Goal: Communication & Community: Answer question/provide support

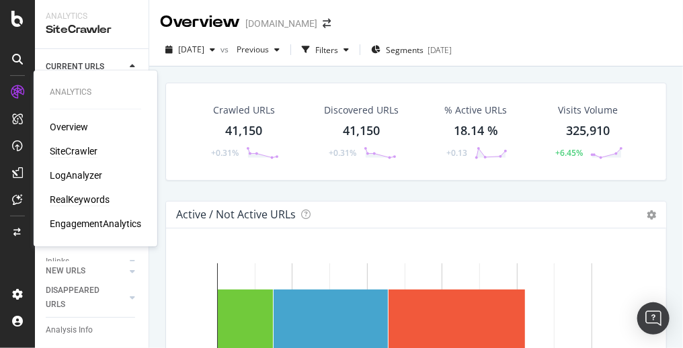
click at [99, 203] on div "RealKeywords" at bounding box center [80, 199] width 60 height 13
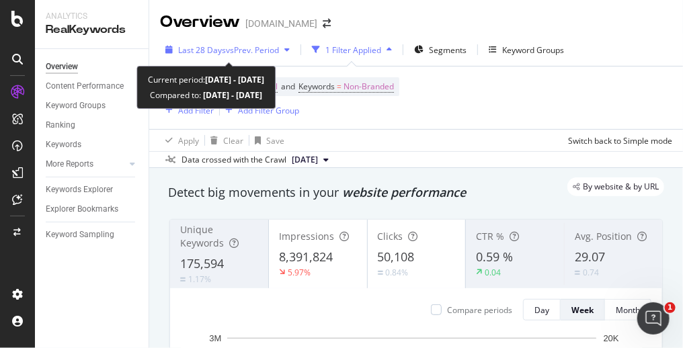
click at [248, 45] on span "vs Prev. Period" at bounding box center [252, 49] width 53 height 11
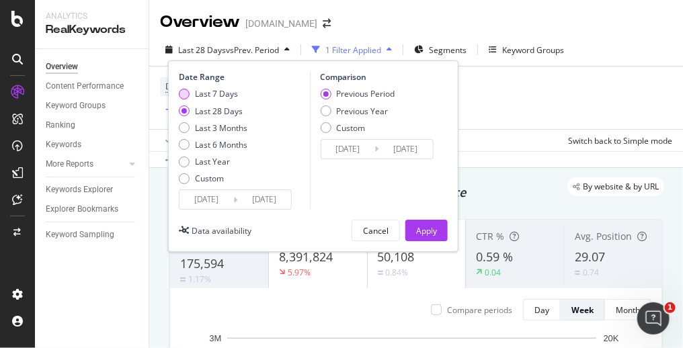
click at [192, 90] on div "Last 7 Days" at bounding box center [213, 93] width 69 height 11
type input "[DATE]"
click at [335, 110] on div "Previous Year" at bounding box center [357, 110] width 75 height 11
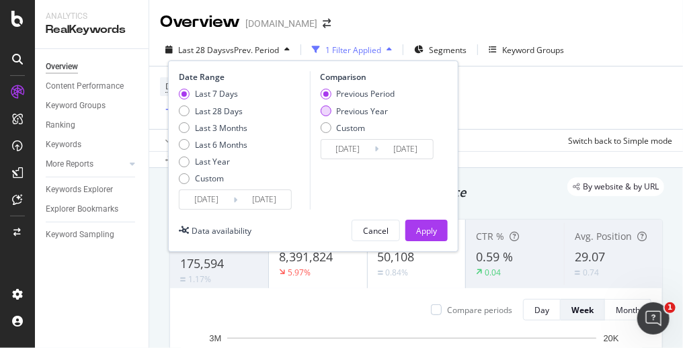
type input "[DATE]"
click at [437, 235] on button "Apply" at bounding box center [426, 231] width 42 height 22
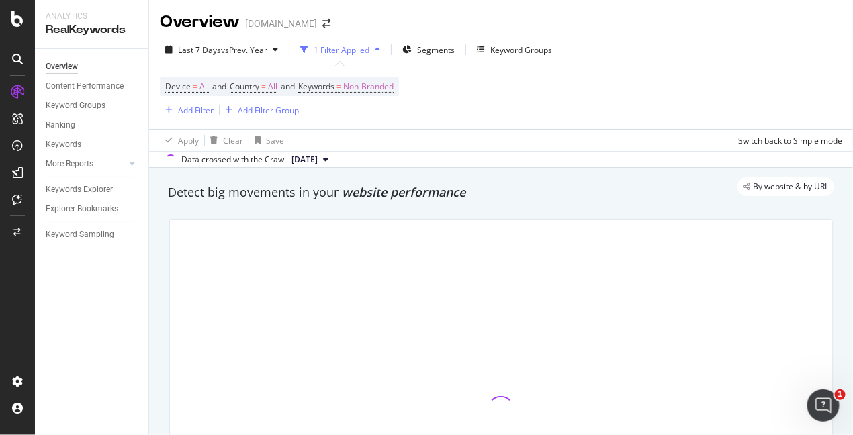
drag, startPoint x: 564, startPoint y: 7, endPoint x: 478, endPoint y: 134, distance: 153.9
click at [478, 134] on div "Apply Clear Save Switch back to Simple mode" at bounding box center [501, 140] width 704 height 22
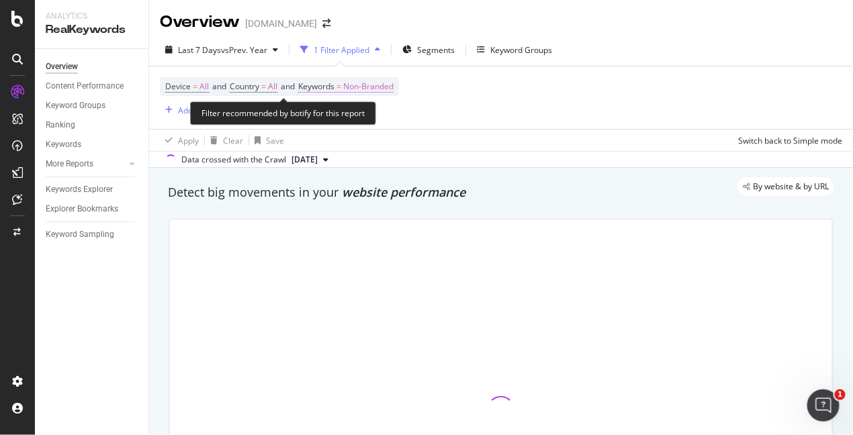
click at [380, 81] on span "Non-Branded" at bounding box center [368, 86] width 50 height 19
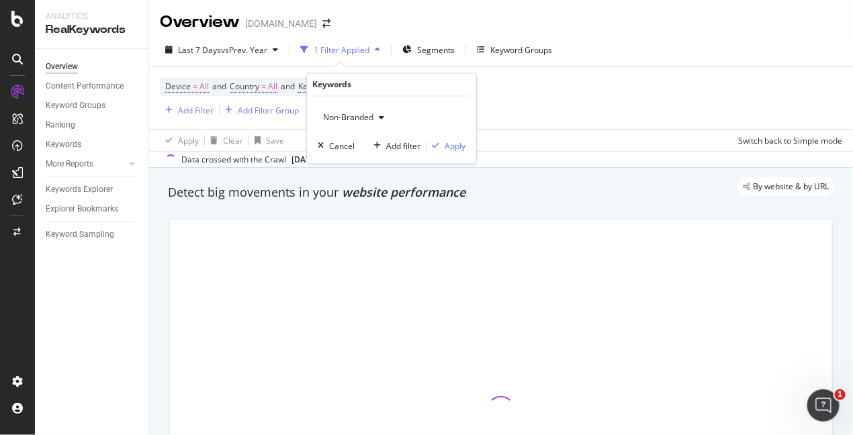
click at [372, 117] on span "Non-Branded" at bounding box center [346, 117] width 56 height 11
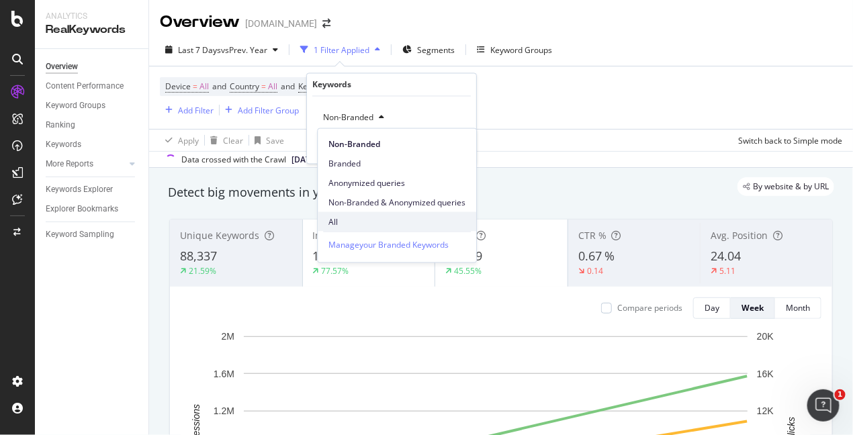
click at [376, 222] on span "All" at bounding box center [397, 222] width 137 height 12
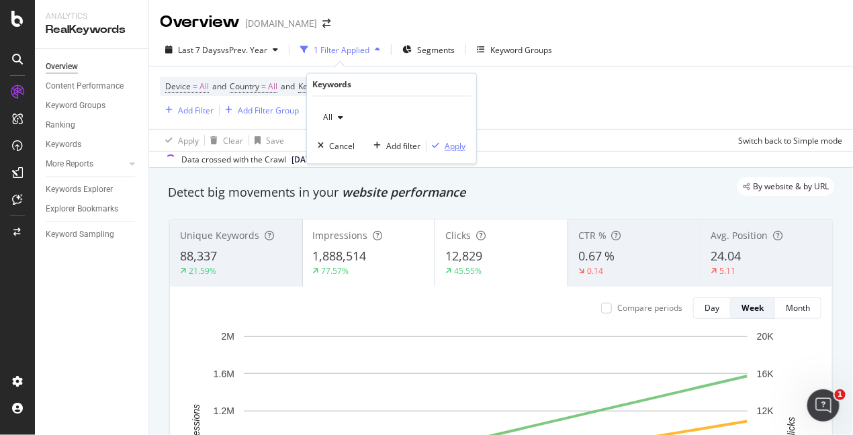
click at [450, 140] on div "Apply" at bounding box center [455, 145] width 21 height 11
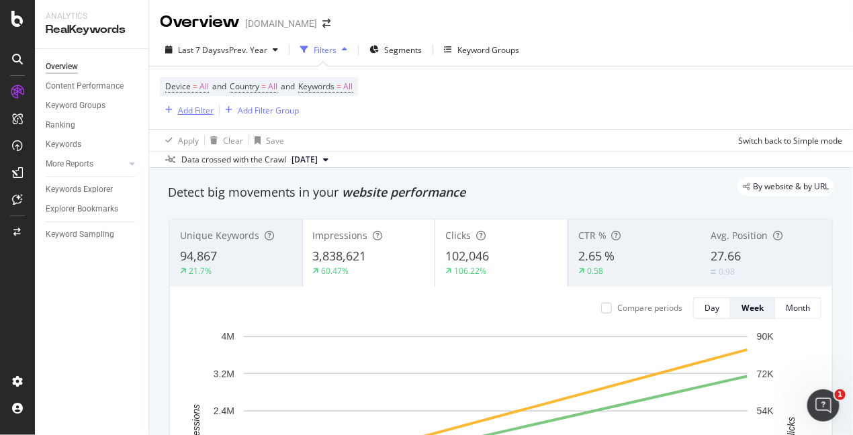
click at [171, 105] on div "Add Filter" at bounding box center [187, 110] width 54 height 15
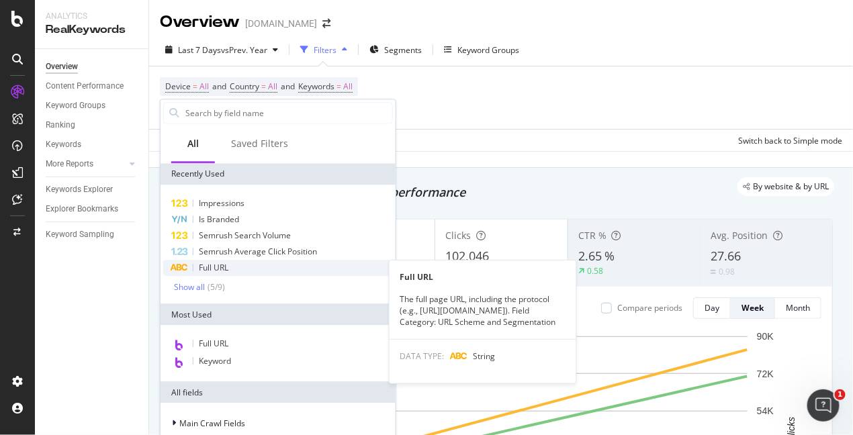
click at [222, 260] on div "Full URL" at bounding box center [278, 268] width 230 height 16
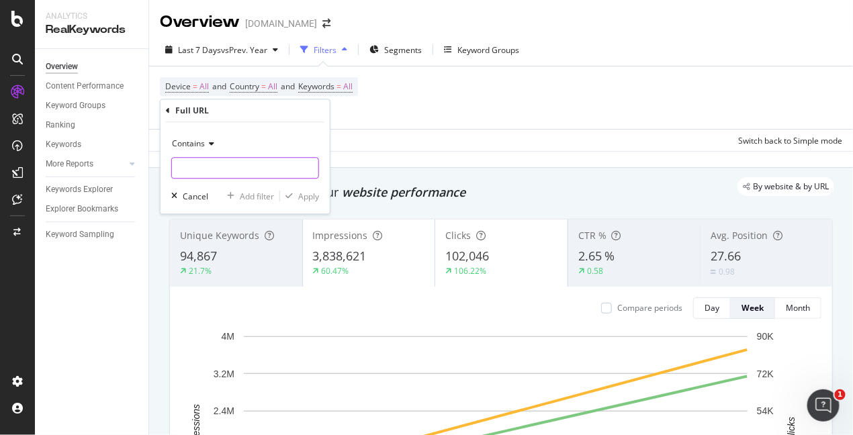
click at [222, 167] on input "text" at bounding box center [245, 168] width 146 height 22
type input "/stories/"
click at [302, 199] on div "Apply" at bounding box center [308, 196] width 21 height 11
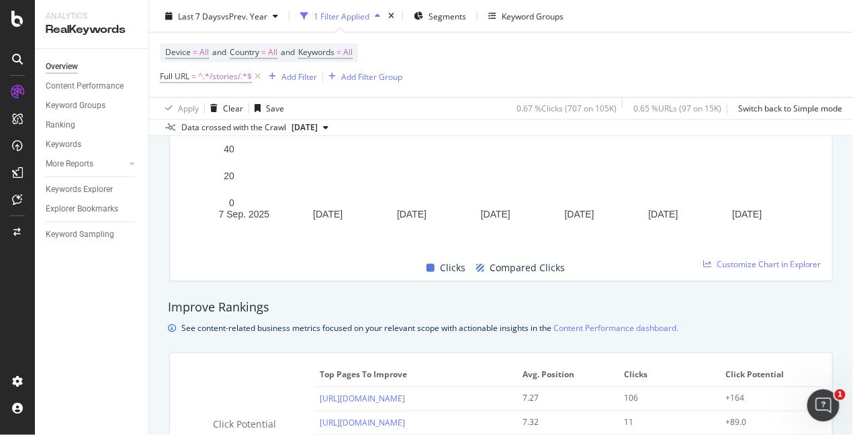
scroll to position [1008, 0]
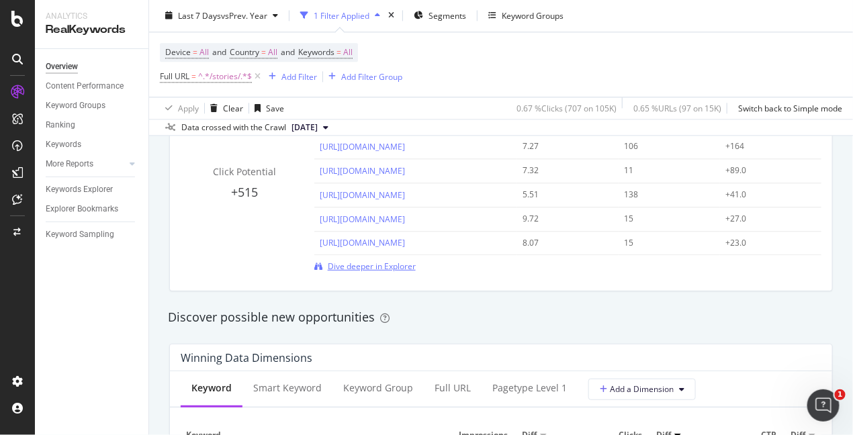
click at [396, 261] on span "Dive deeper in Explorer" at bounding box center [372, 266] width 88 height 11
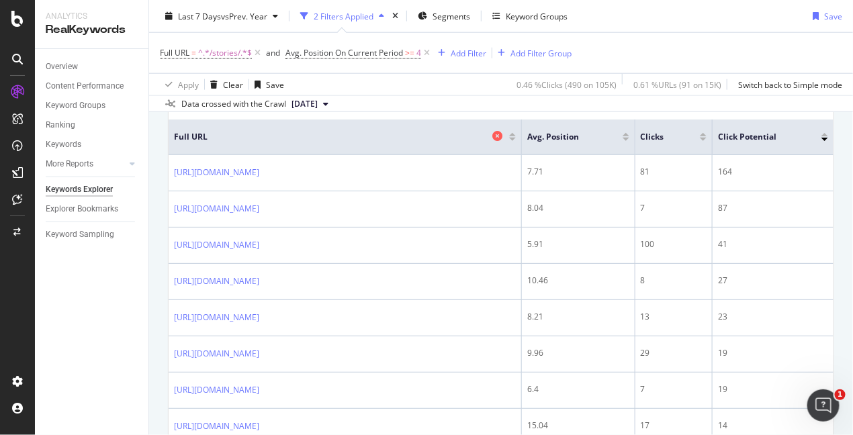
scroll to position [409, 0]
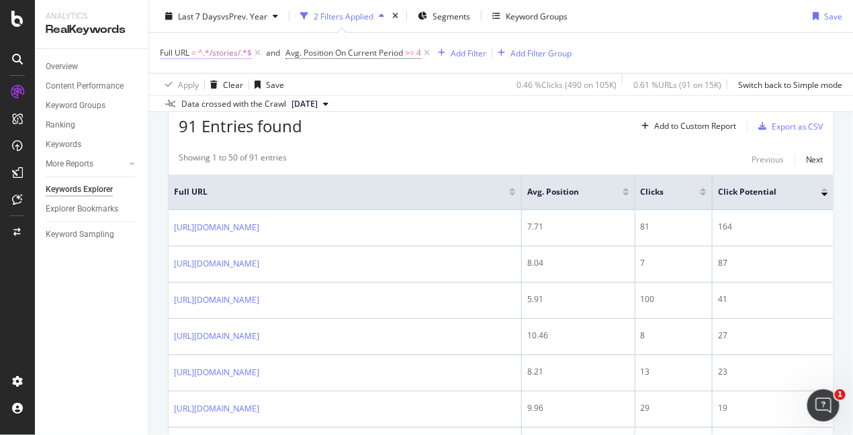
click at [195, 54] on span "=" at bounding box center [194, 52] width 5 height 11
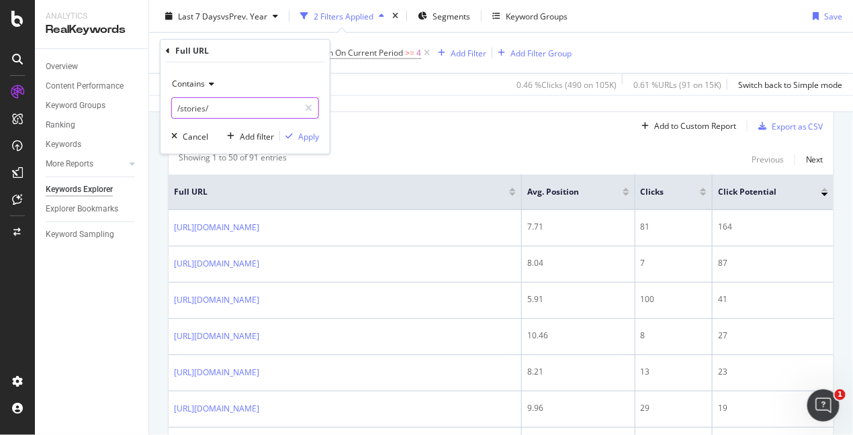
click at [176, 105] on input "/stories/" at bounding box center [235, 108] width 127 height 22
click at [175, 105] on input "/stories/" at bounding box center [235, 108] width 127 height 22
type input ".com/world-of-yurman/stories/"
click at [300, 136] on div "Apply" at bounding box center [308, 135] width 21 height 11
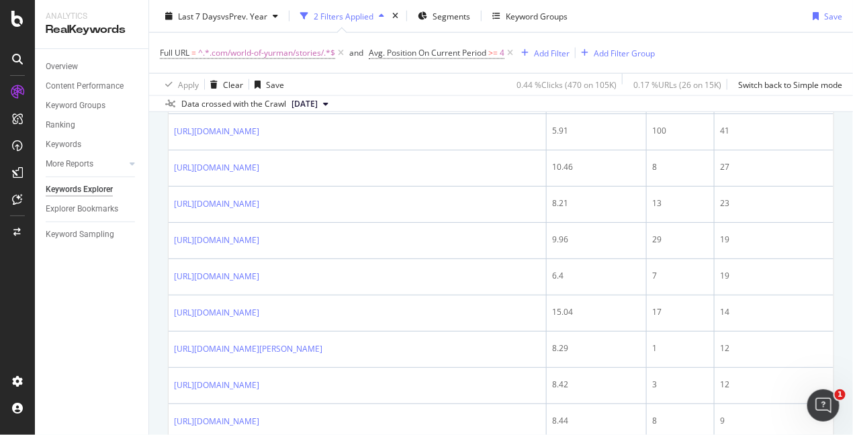
scroll to position [326, 0]
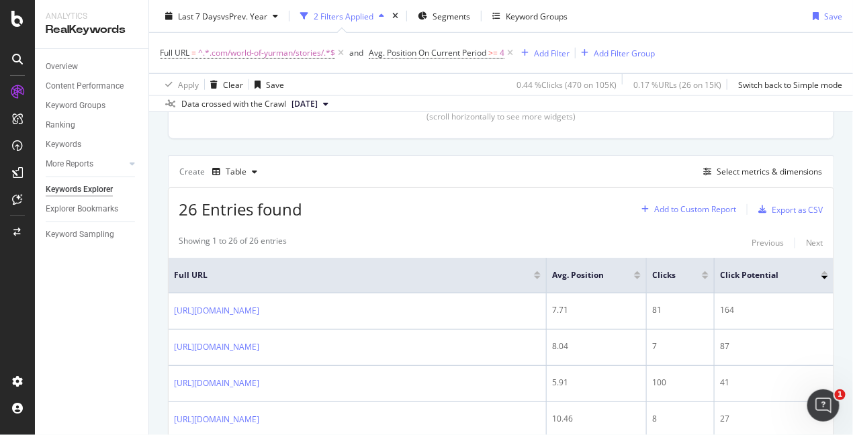
click at [682, 209] on div "Add to Custom Report" at bounding box center [695, 210] width 82 height 8
click at [644, 174] on div "Create Table Select metrics & dimensions" at bounding box center [501, 171] width 667 height 32
click at [682, 172] on div "Select metrics & dimensions" at bounding box center [770, 171] width 106 height 11
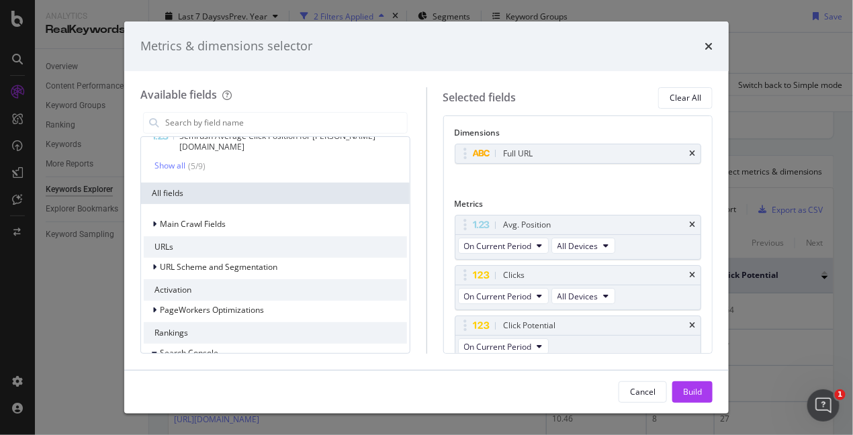
scroll to position [167, 0]
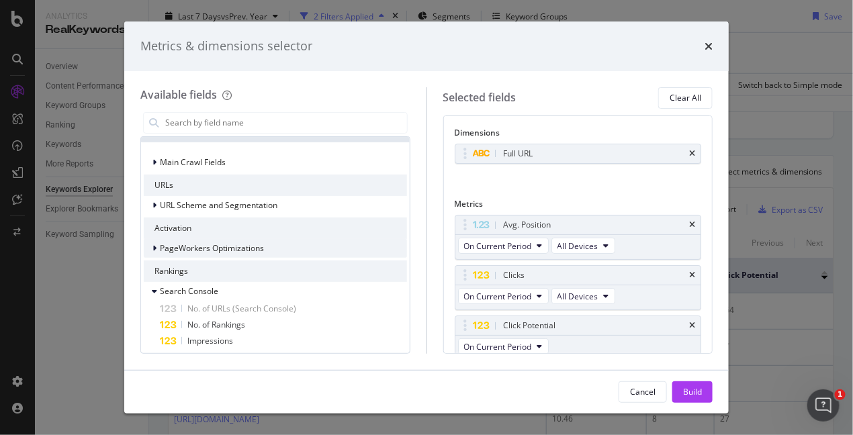
click at [156, 245] on icon "modal" at bounding box center [155, 249] width 4 height 8
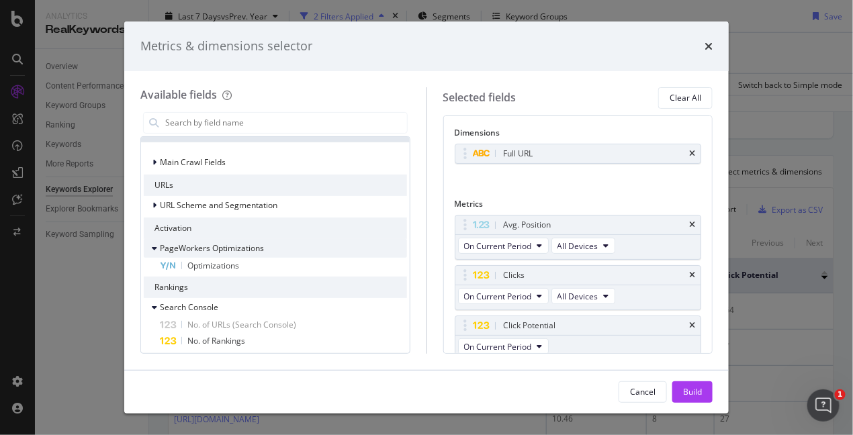
click at [156, 245] on icon "modal" at bounding box center [154, 249] width 5 height 8
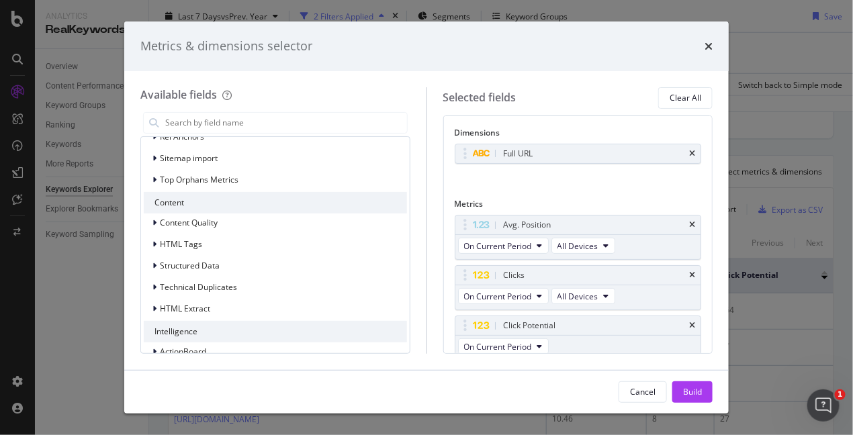
scroll to position [1447, 0]
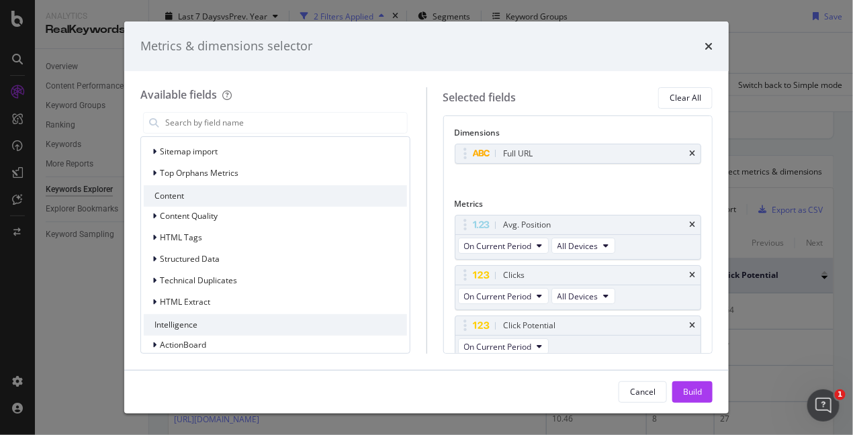
click at [682, 42] on div "Metrics & dimensions selector" at bounding box center [426, 47] width 605 height 50
click at [682, 44] on icon "times" at bounding box center [709, 46] width 8 height 11
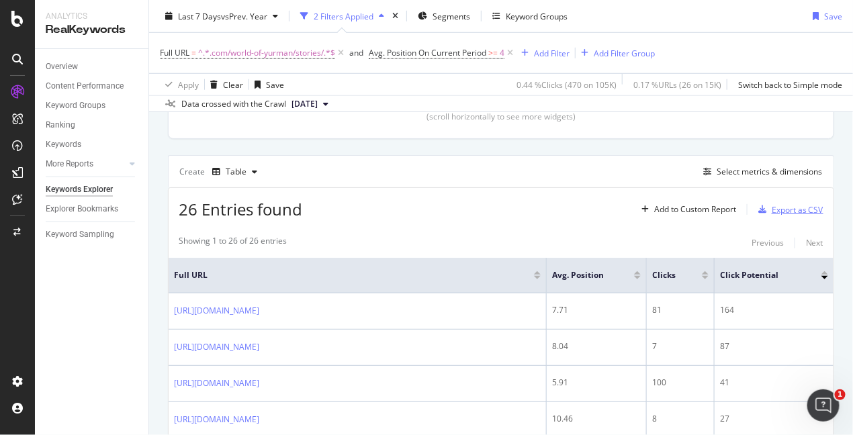
click at [682, 204] on div "Export as CSV" at bounding box center [798, 209] width 52 height 11
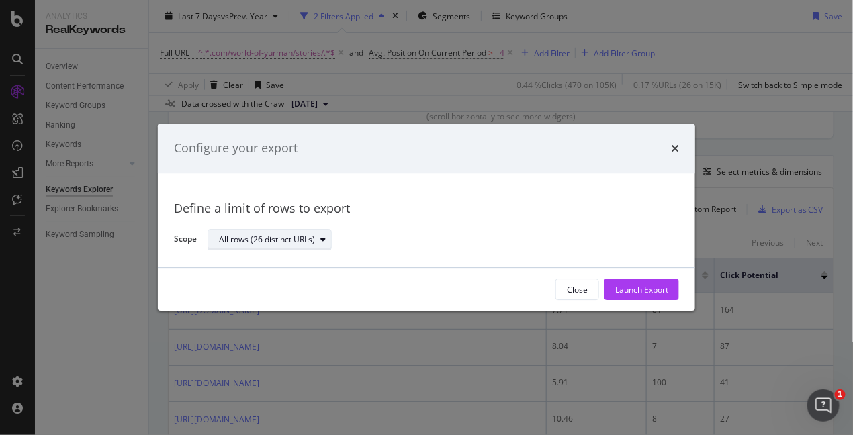
click at [323, 239] on icon "modal" at bounding box center [323, 240] width 5 height 8
click at [474, 231] on div "All rows (26 distinct URLs)" at bounding box center [438, 240] width 461 height 24
click at [630, 291] on div "Launch Export" at bounding box center [642, 289] width 53 height 11
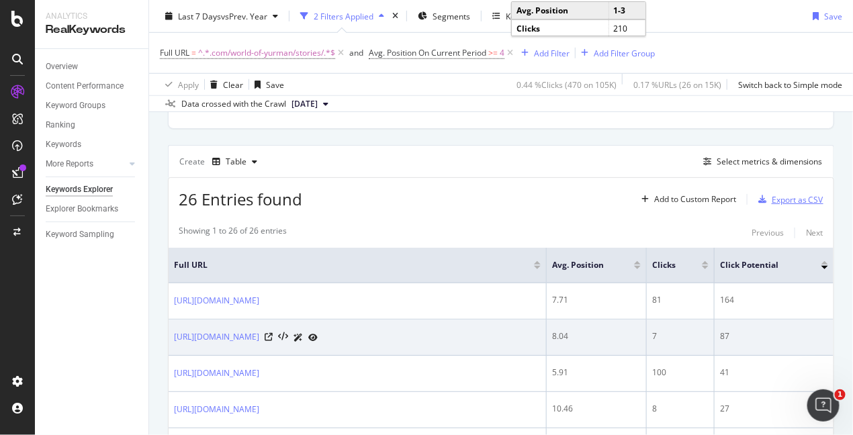
scroll to position [0, 0]
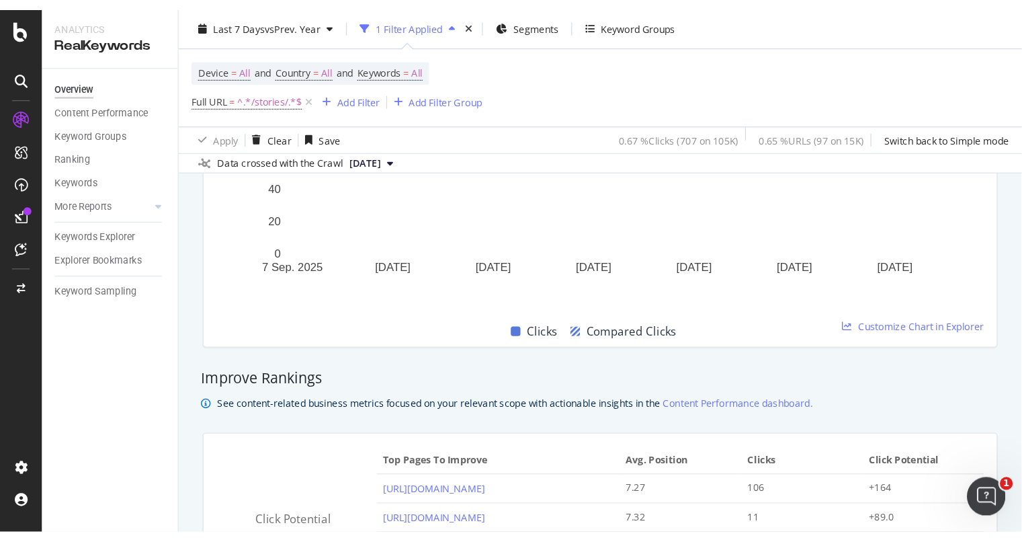
scroll to position [924, 0]
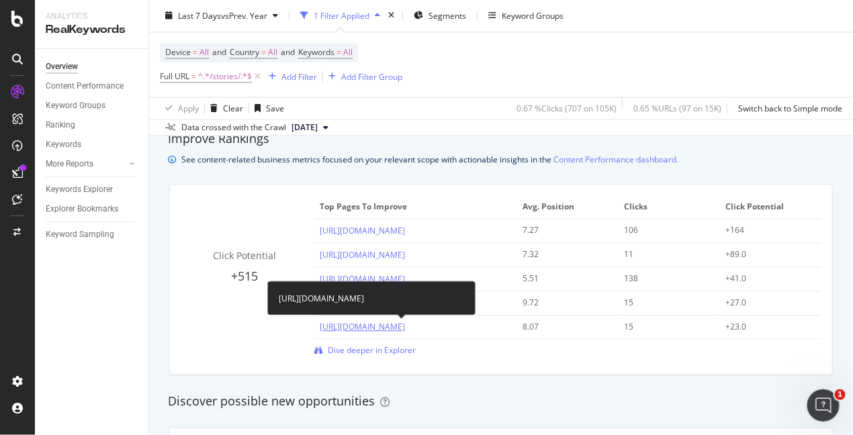
click at [405, 330] on link "[URL][DOMAIN_NAME]" at bounding box center [362, 326] width 85 height 11
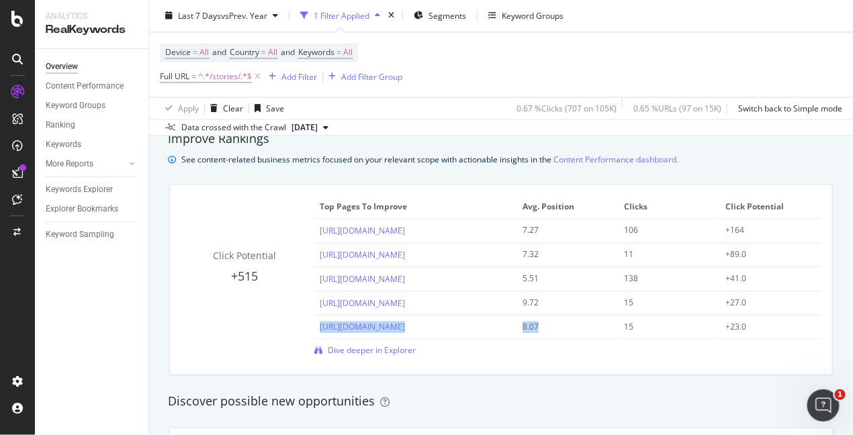
drag, startPoint x: 314, startPoint y: 327, endPoint x: 527, endPoint y: 332, distance: 213.1
click at [527, 332] on tr "[URL][DOMAIN_NAME] 8.07 15 +23.0" at bounding box center [567, 328] width 507 height 24
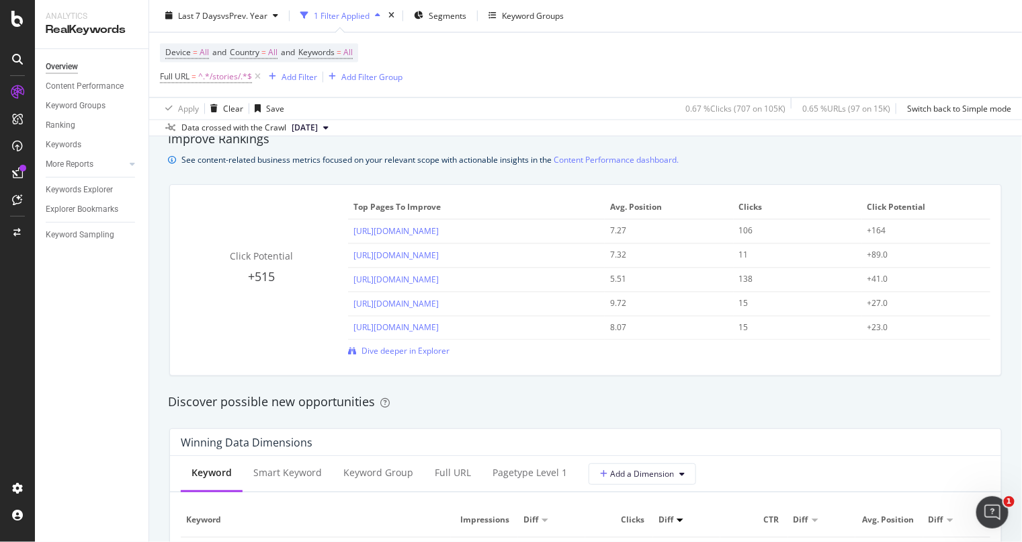
click at [523, 347] on div "Click Potential +515 Top pages to improve Avg. Position Clicks Click Potential …" at bounding box center [585, 280] width 831 height 190
click at [259, 78] on icon at bounding box center [257, 77] width 11 height 13
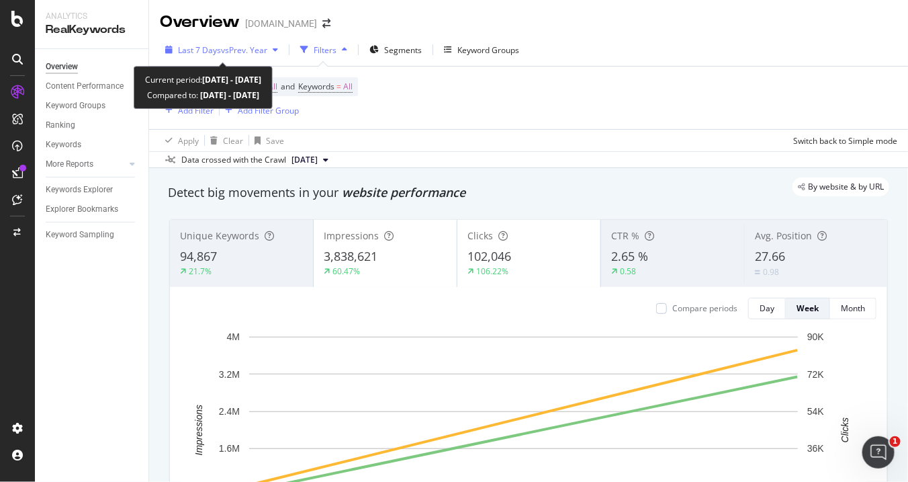
click at [273, 48] on div "button" at bounding box center [275, 50] width 16 height 8
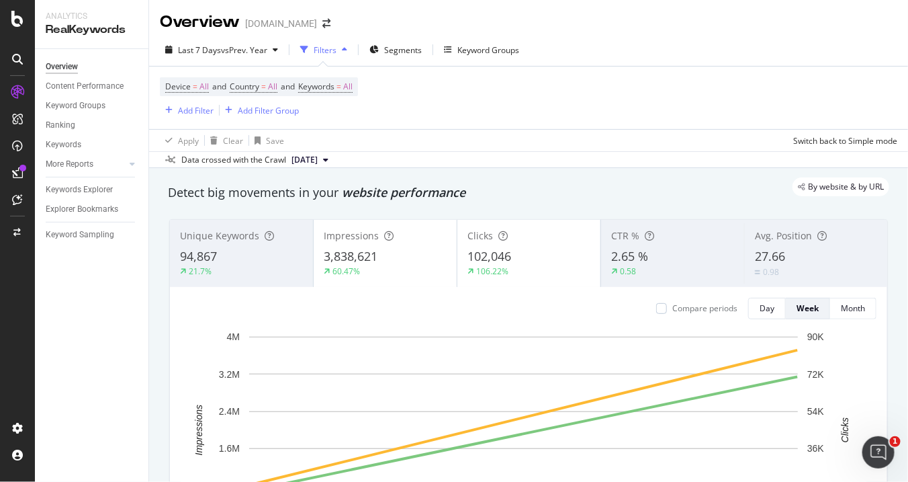
click at [529, 126] on div "Device = All and Country = All and Keywords = All Add Filter Add Filter Group" at bounding box center [529, 98] width 738 height 62
click at [194, 110] on div "Add Filter" at bounding box center [196, 110] width 36 height 11
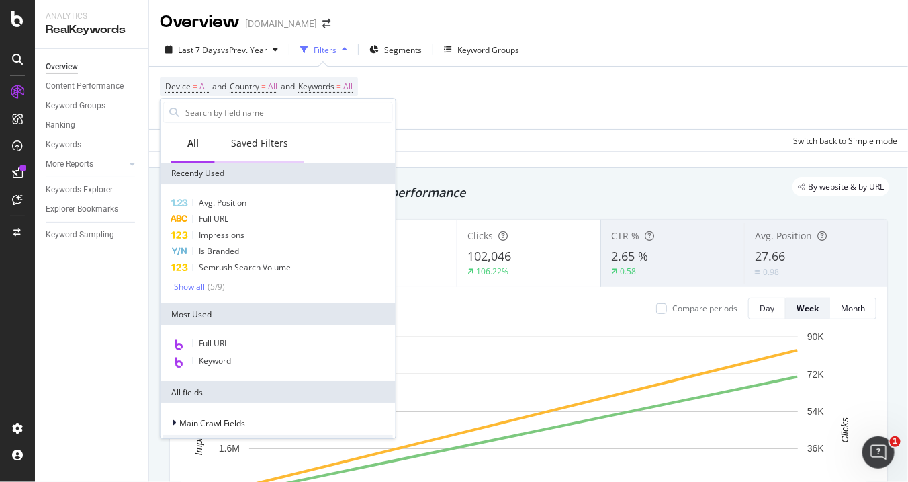
click at [269, 144] on div "Saved Filters" at bounding box center [259, 142] width 57 height 13
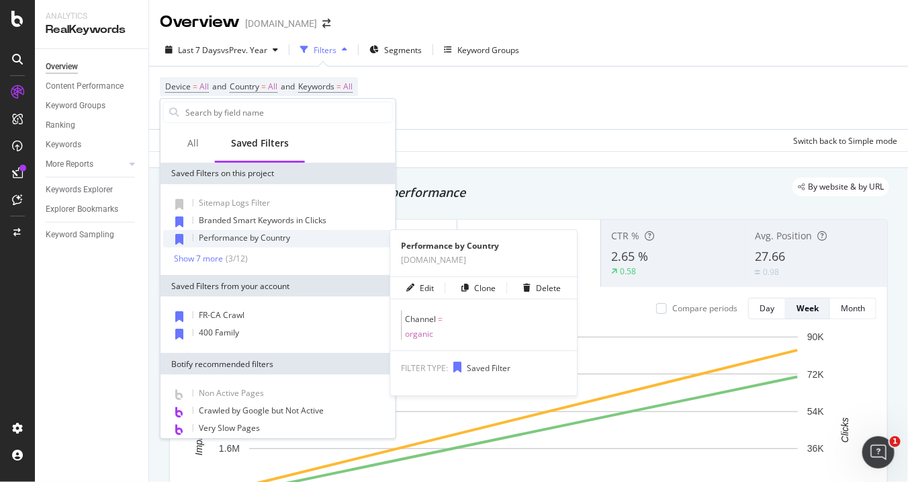
click at [265, 231] on div "Performance by Country" at bounding box center [278, 238] width 230 height 17
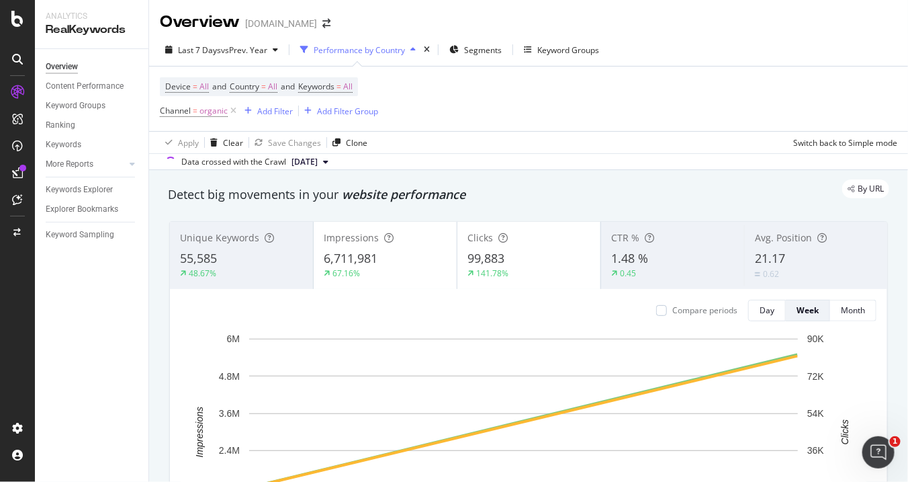
click at [405, 50] on div "Performance by Country" at bounding box center [359, 49] width 91 height 11
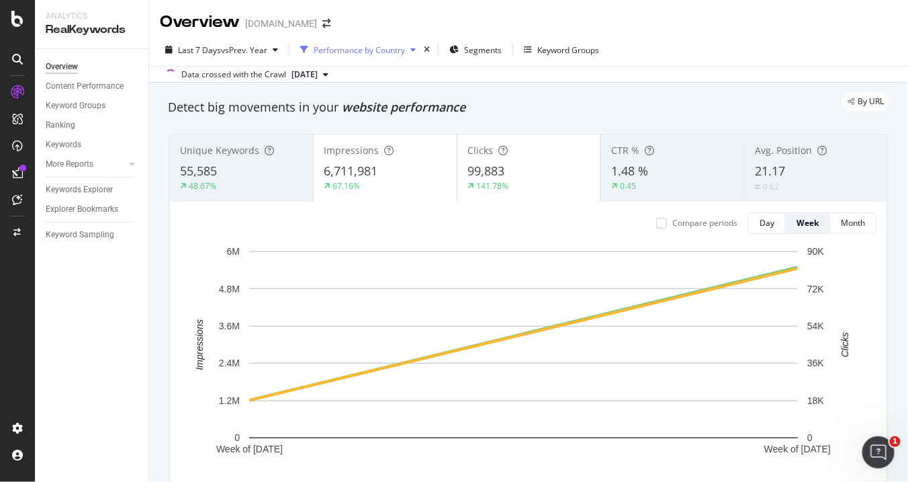
click at [405, 50] on div "Performance by Country" at bounding box center [359, 49] width 91 height 11
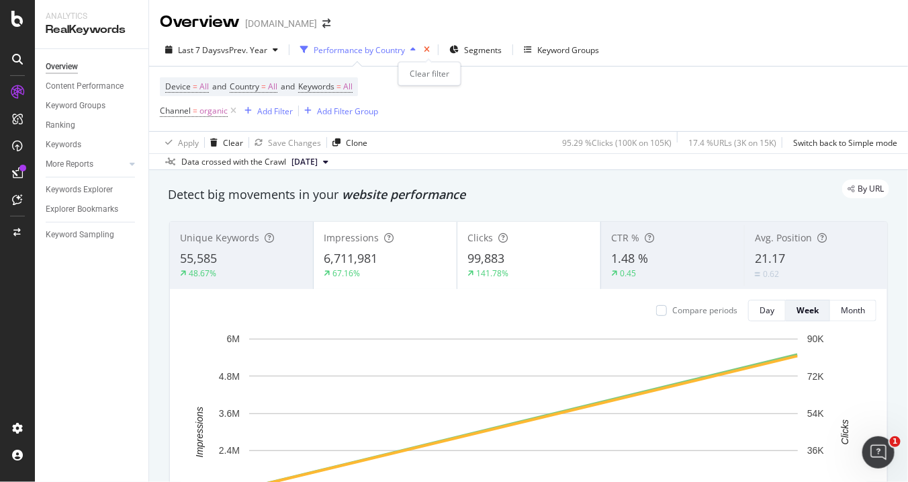
click at [430, 48] on icon "times" at bounding box center [427, 50] width 6 height 8
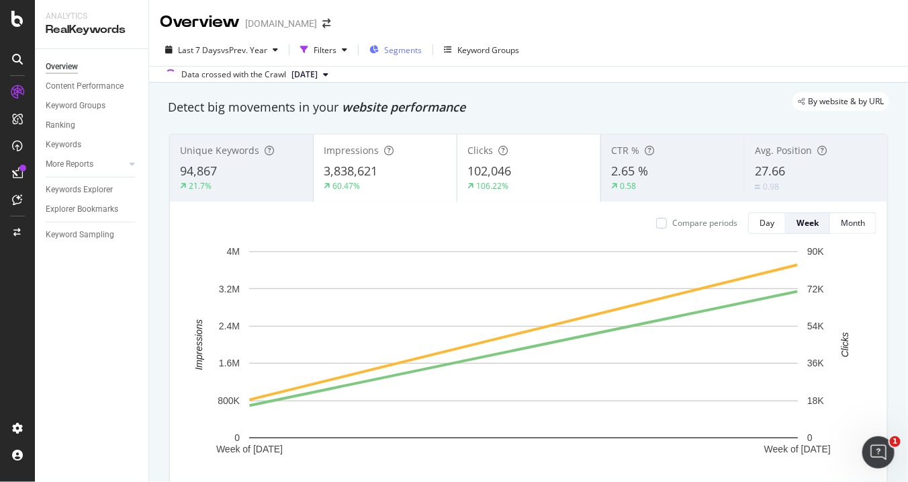
click at [413, 47] on span "Segments" at bounding box center [403, 49] width 38 height 11
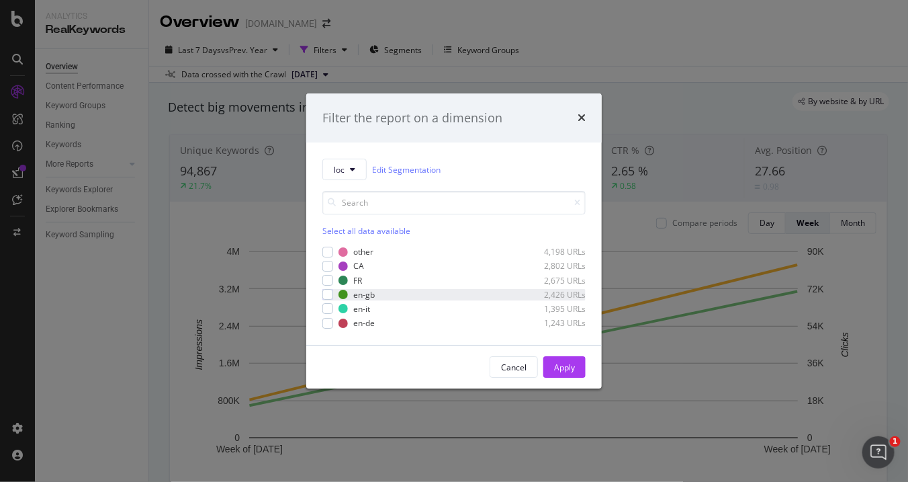
click at [336, 298] on div "en-gb 2,426 URLs" at bounding box center [454, 294] width 263 height 11
click at [575, 347] on div "Apply" at bounding box center [564, 367] width 21 height 20
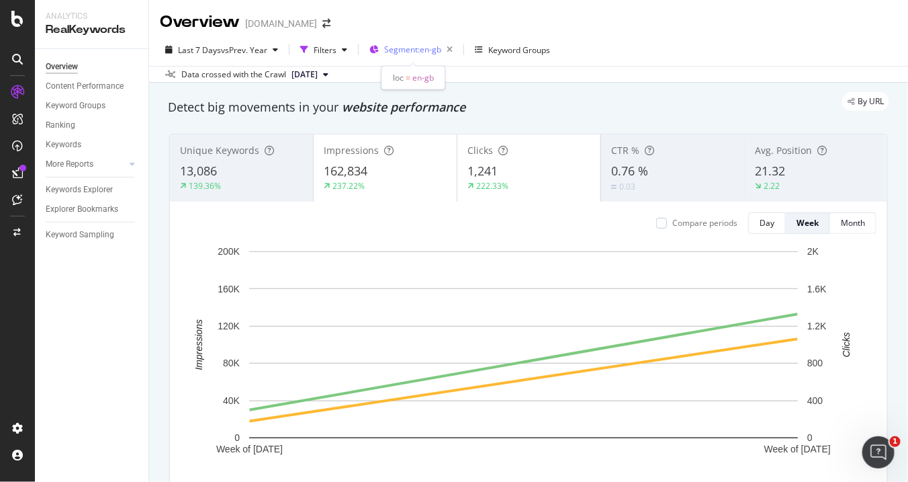
click at [435, 48] on span "Segment: en-gb" at bounding box center [412, 49] width 57 height 11
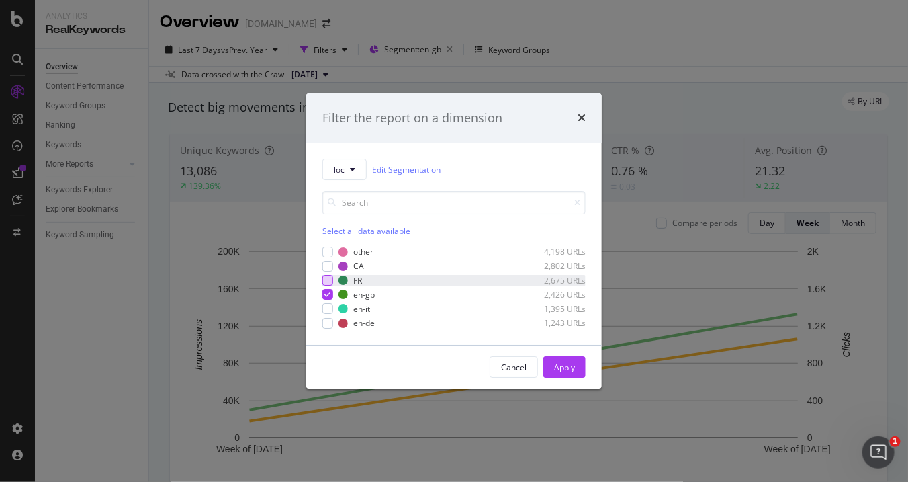
click at [326, 280] on div "modal" at bounding box center [328, 280] width 11 height 11
click at [326, 293] on icon "modal" at bounding box center [328, 294] width 6 height 7
click at [554, 347] on div "Apply" at bounding box center [564, 367] width 21 height 11
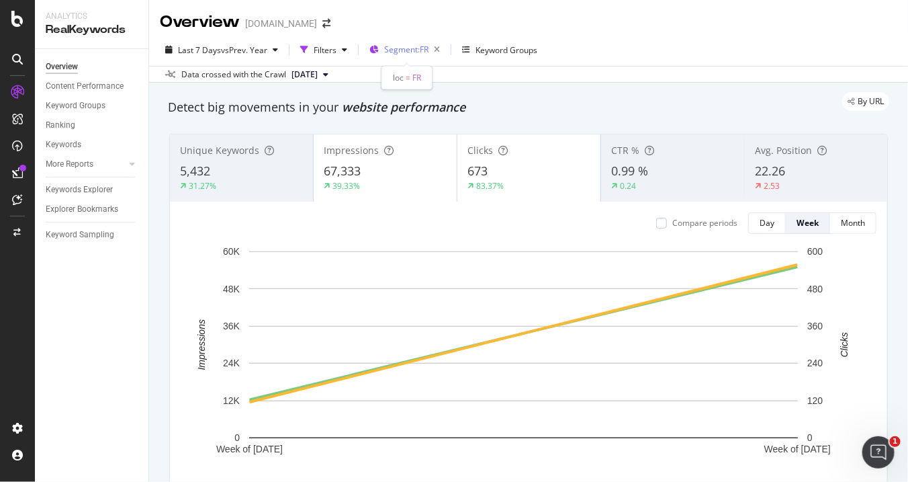
click at [382, 42] on div "Segment: FR" at bounding box center [408, 50] width 76 height 20
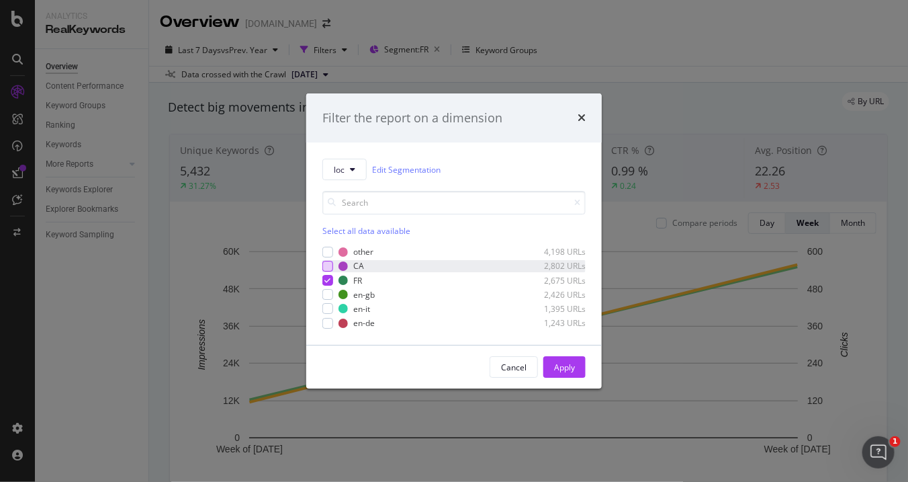
click at [324, 268] on div "modal" at bounding box center [328, 266] width 11 height 11
click at [329, 282] on icon "modal" at bounding box center [328, 280] width 6 height 7
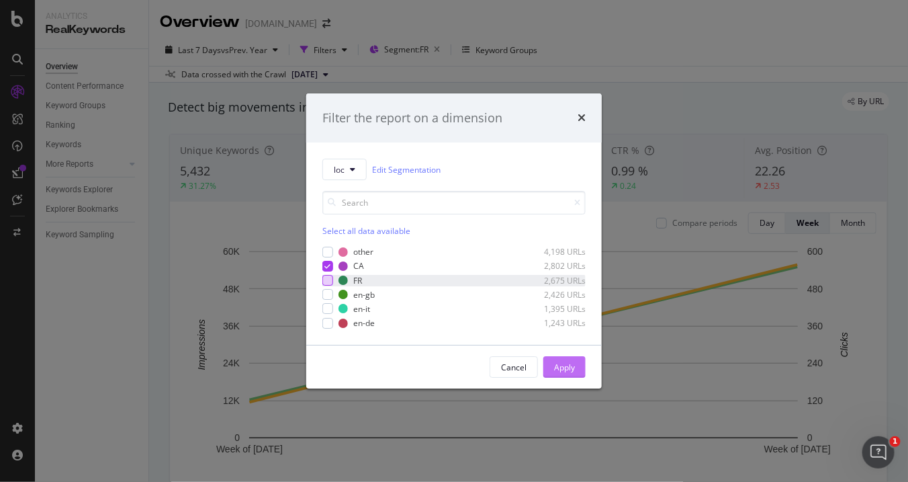
click at [579, 347] on button "Apply" at bounding box center [565, 367] width 42 height 22
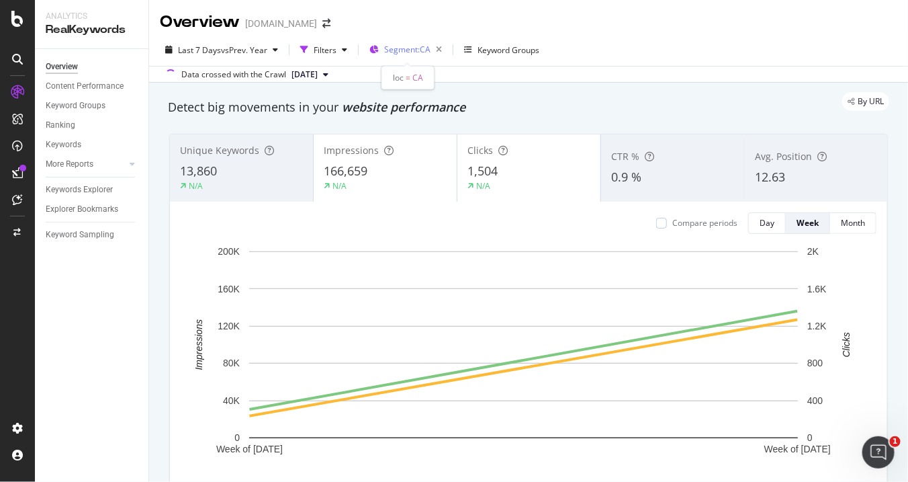
click at [426, 46] on span "Segment: CA" at bounding box center [407, 49] width 46 height 11
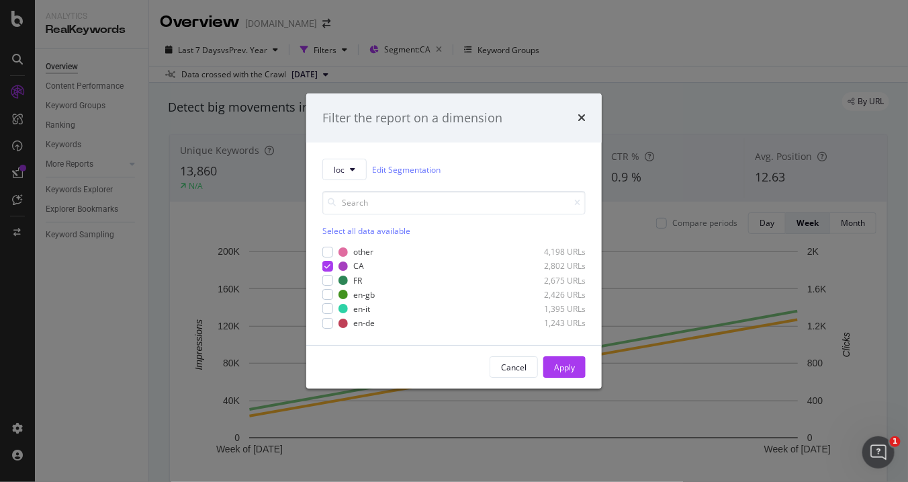
click at [577, 120] on div "Filter the report on a dimension" at bounding box center [454, 118] width 263 height 17
click at [579, 118] on icon "times" at bounding box center [582, 118] width 8 height 11
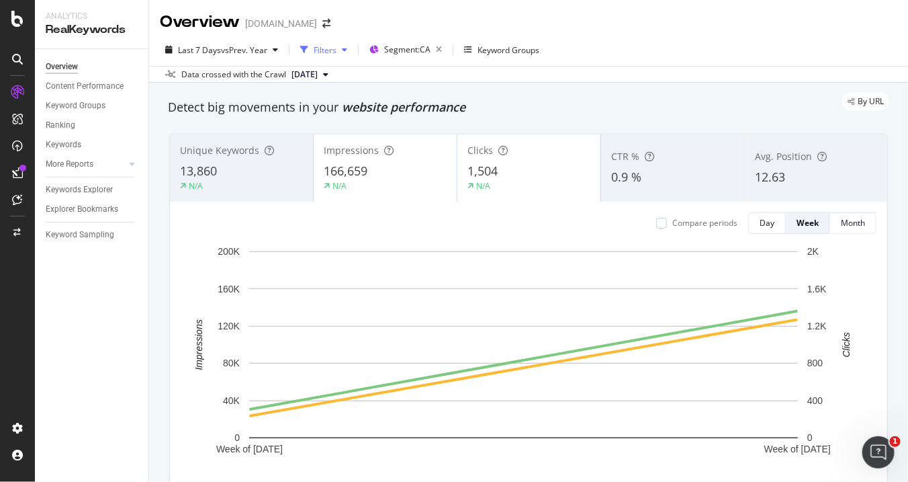
click at [346, 48] on icon "button" at bounding box center [344, 50] width 5 height 8
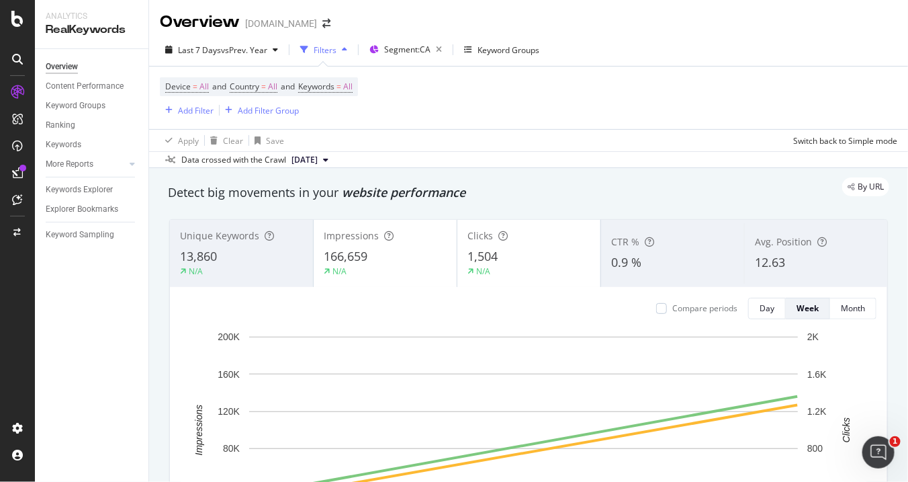
click at [346, 48] on icon "button" at bounding box center [344, 50] width 5 height 8
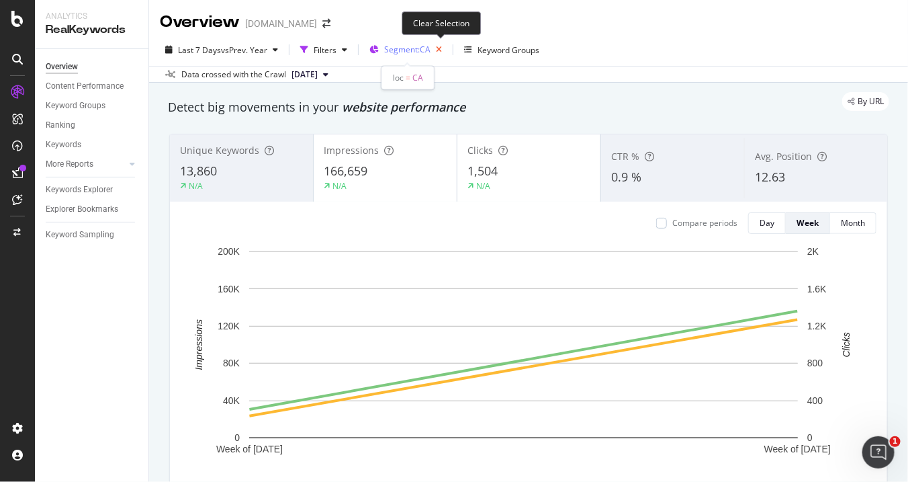
click at [440, 46] on icon "button" at bounding box center [439, 49] width 17 height 19
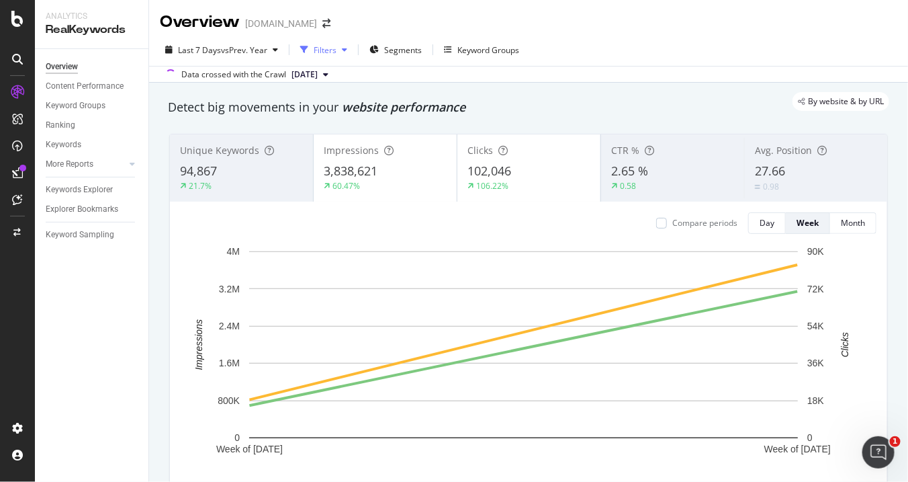
click at [330, 47] on div "Filters" at bounding box center [325, 49] width 23 height 11
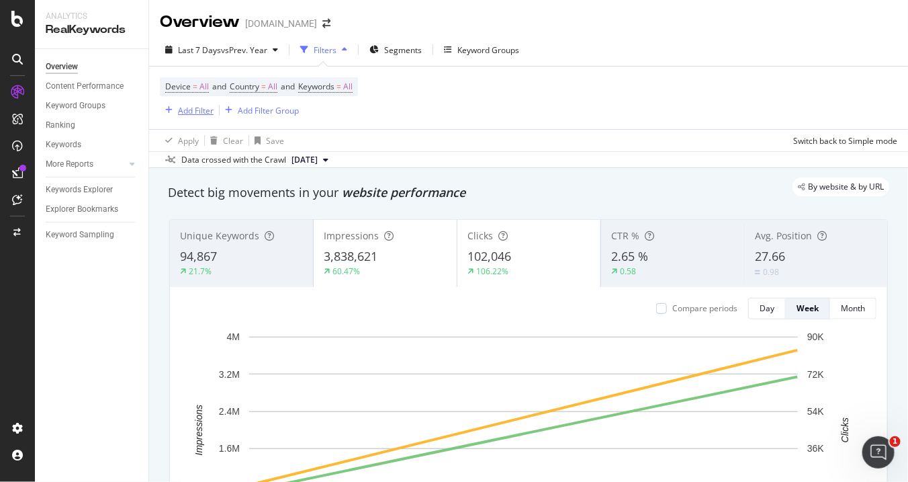
click at [186, 109] on div "Add Filter" at bounding box center [196, 110] width 36 height 11
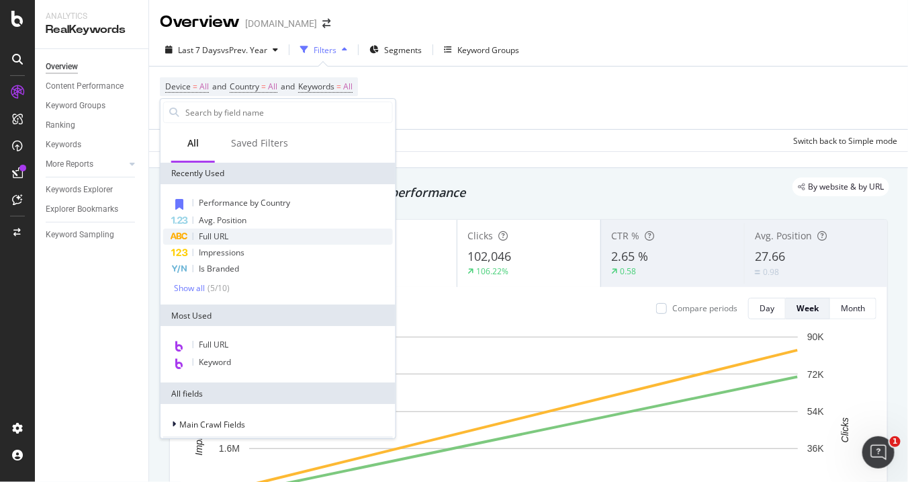
click at [293, 235] on div "Full URL" at bounding box center [278, 236] width 230 height 16
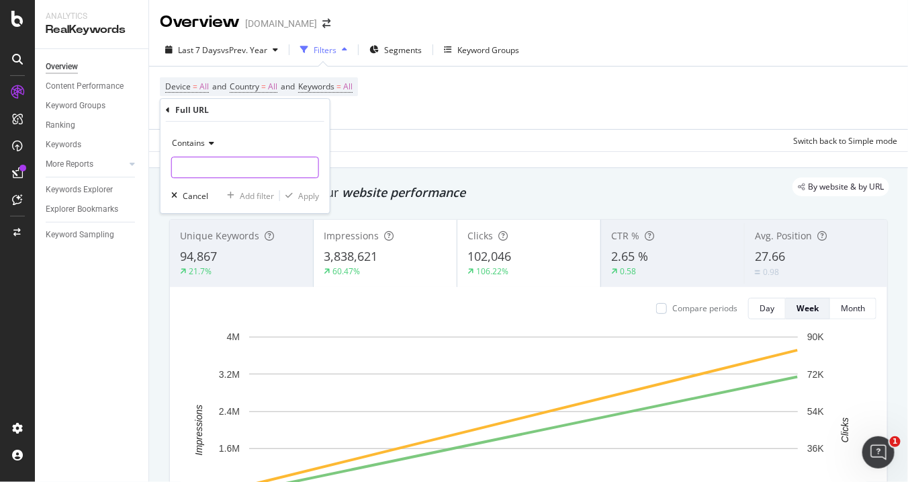
click at [249, 171] on input "text" at bounding box center [245, 168] width 146 height 22
type input "-"
type input "-ca/"
click at [314, 194] on div "Apply" at bounding box center [308, 195] width 21 height 11
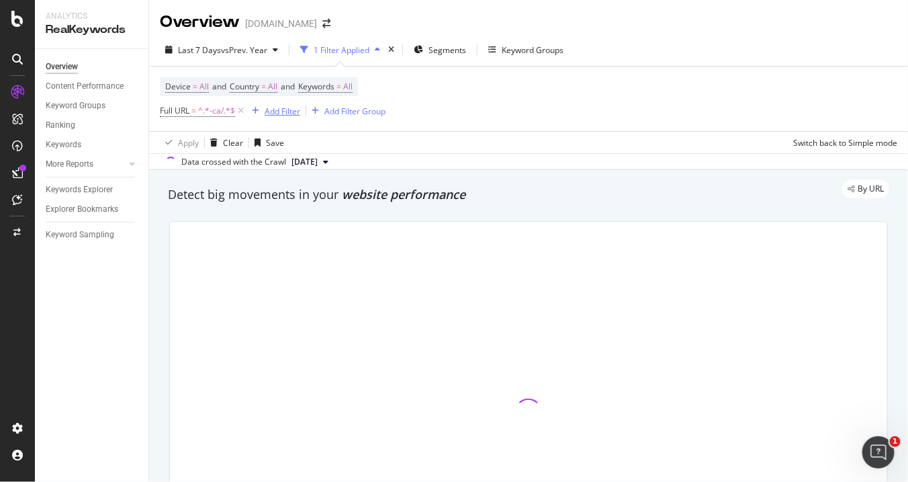
click at [279, 116] on div "Add Filter" at bounding box center [283, 110] width 36 height 11
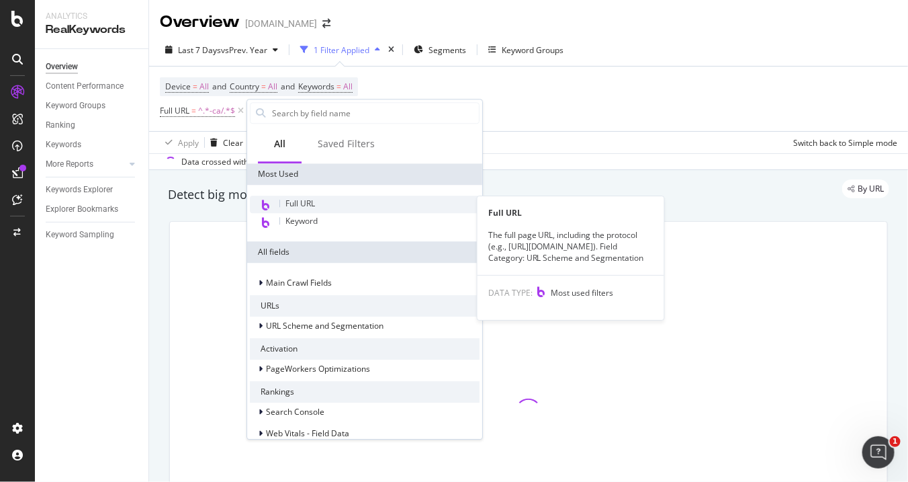
click at [296, 196] on div "Full URL" at bounding box center [365, 204] width 230 height 17
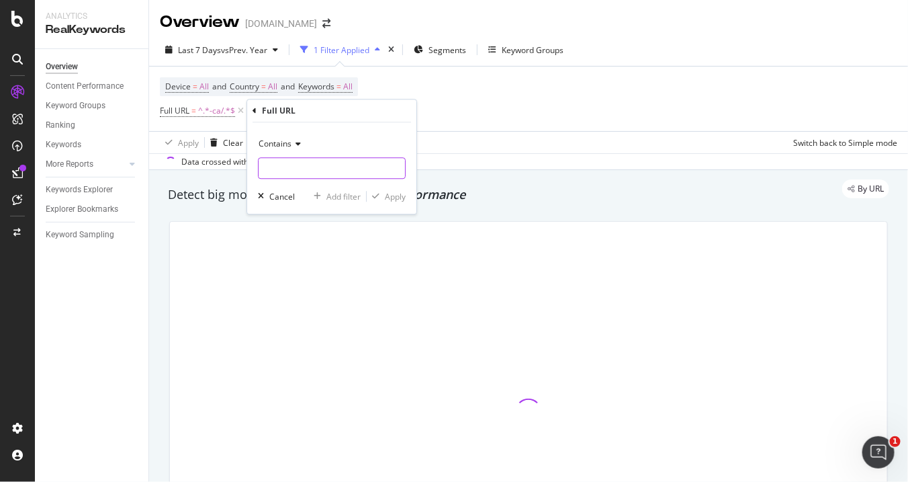
click at [306, 169] on input "text" at bounding box center [332, 168] width 146 height 22
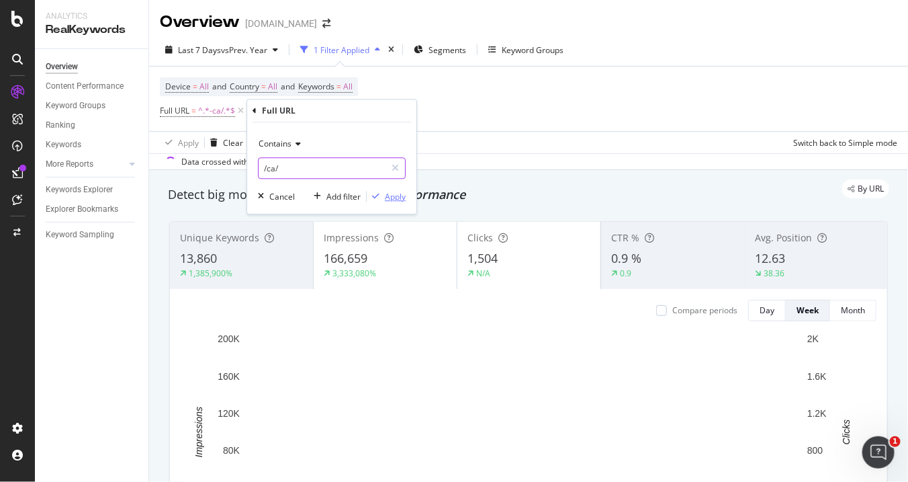
type input "/ca/"
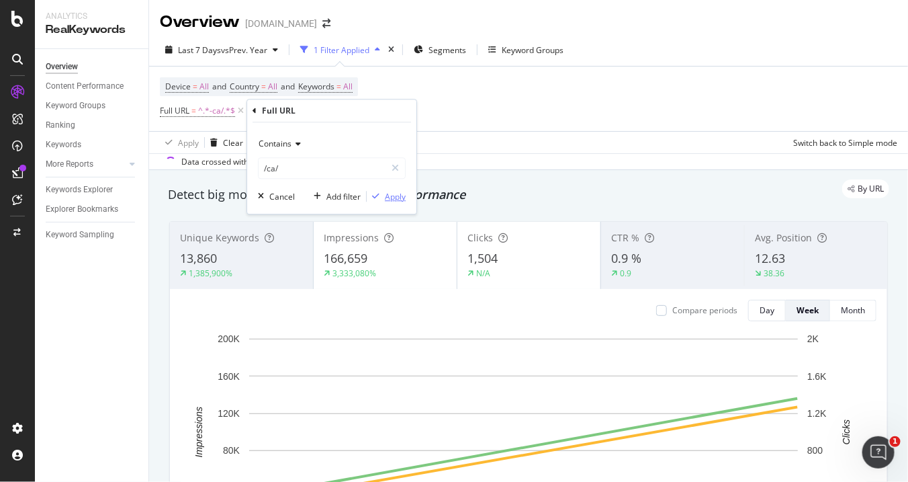
click at [392, 197] on div "Apply" at bounding box center [395, 196] width 21 height 11
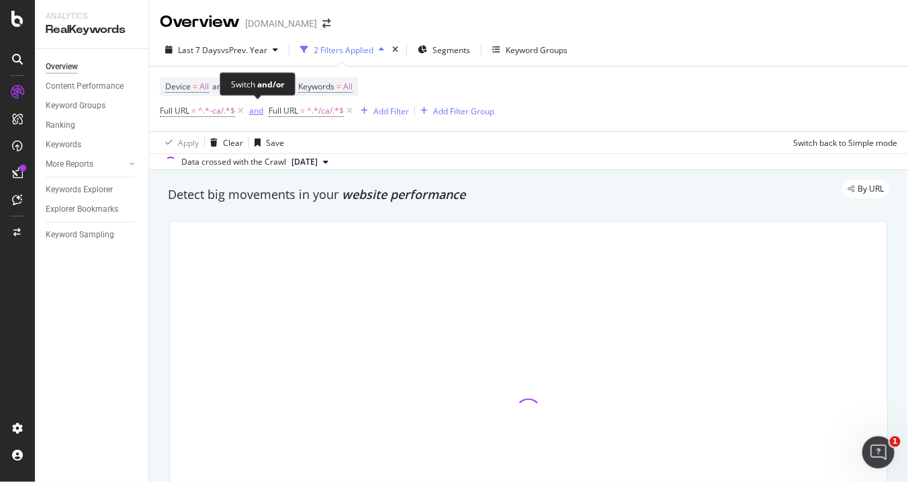
click at [257, 105] on div "and" at bounding box center [256, 110] width 14 height 11
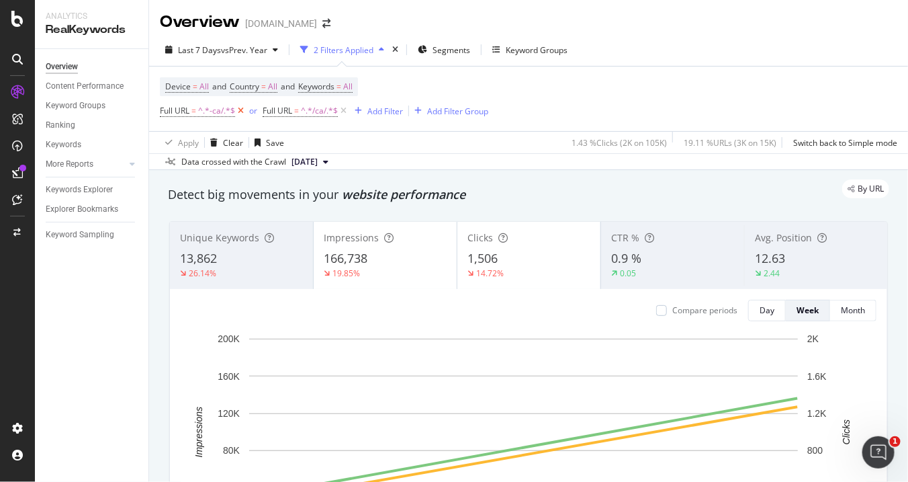
click at [239, 112] on icon at bounding box center [240, 110] width 11 height 13
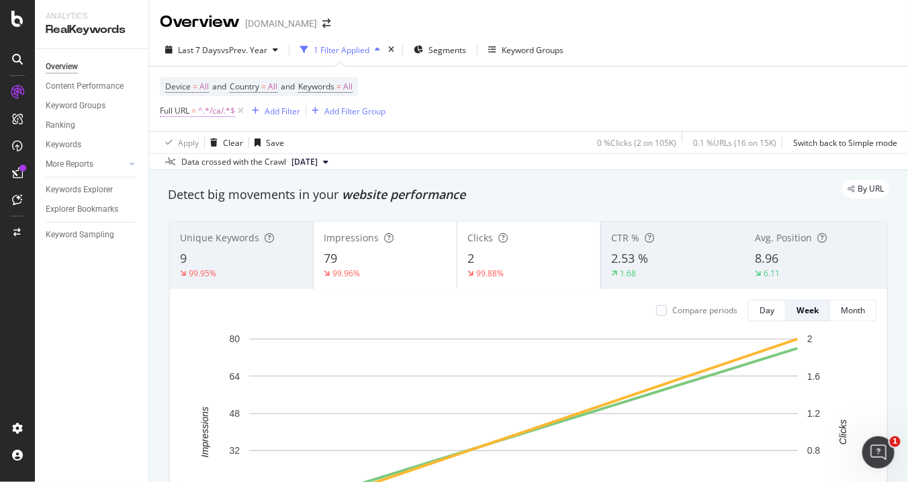
click at [175, 114] on span "Full URL" at bounding box center [175, 110] width 30 height 11
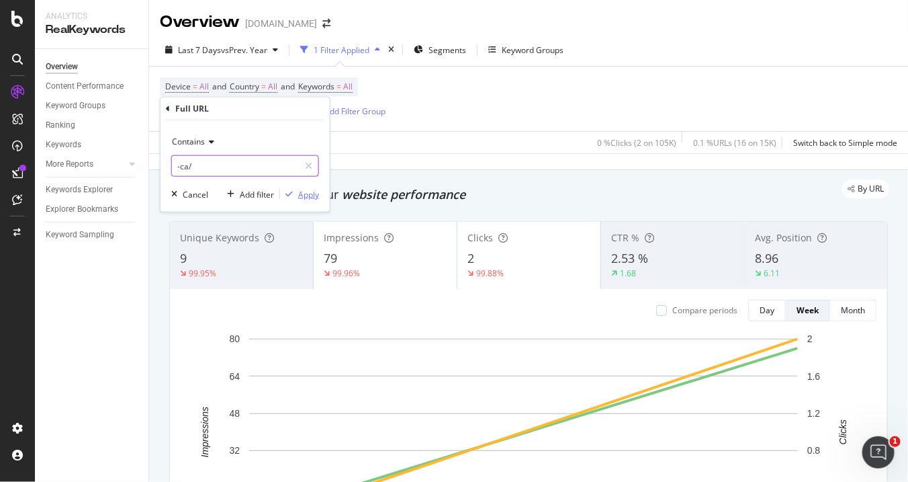
type input "-ca/"
click at [304, 194] on div "Apply" at bounding box center [308, 193] width 21 height 11
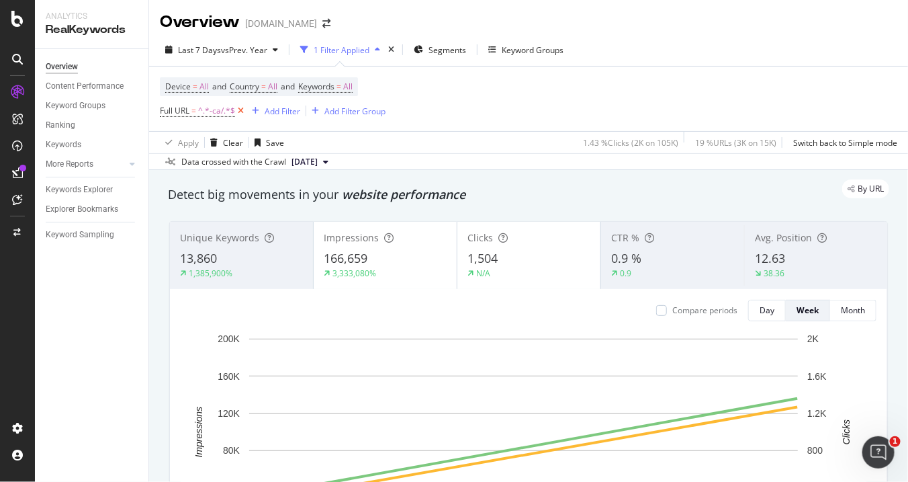
click at [238, 111] on icon at bounding box center [240, 110] width 11 height 13
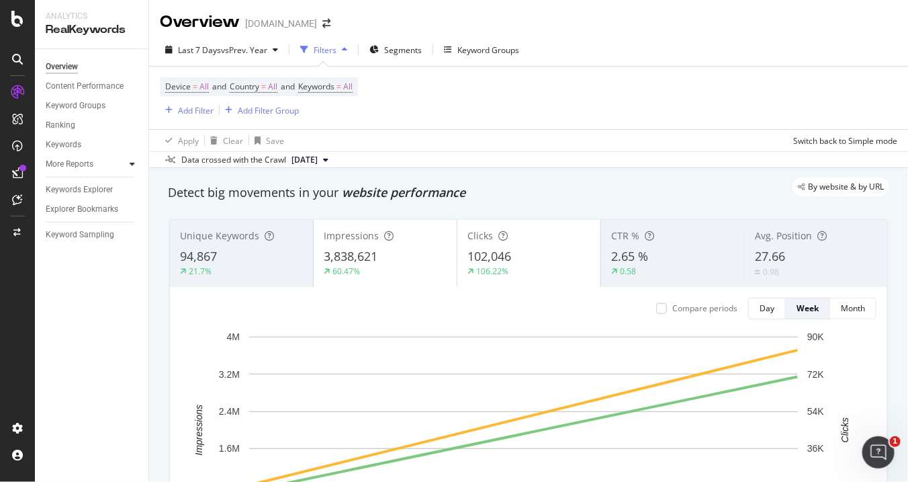
click at [131, 166] on icon at bounding box center [132, 164] width 5 height 8
click at [130, 166] on icon at bounding box center [132, 164] width 5 height 8
click at [208, 112] on div "Add Filter" at bounding box center [196, 110] width 36 height 11
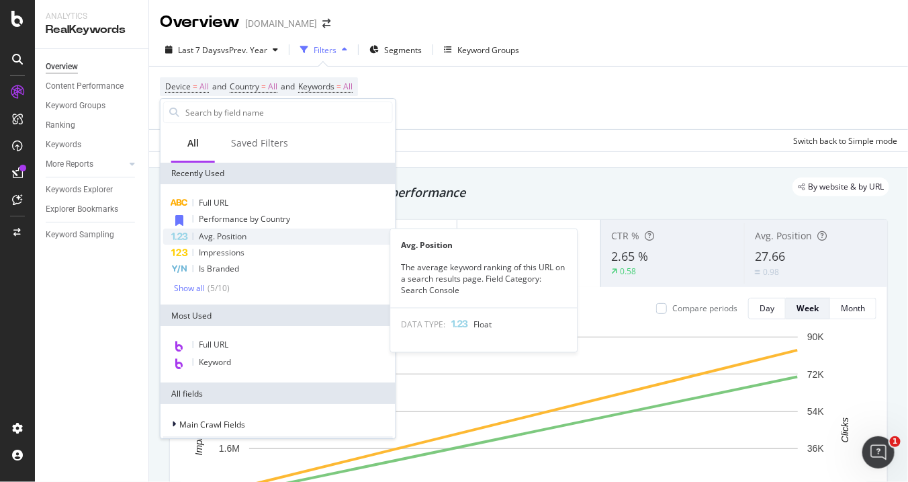
click at [244, 232] on span "Avg. Position" at bounding box center [223, 235] width 48 height 11
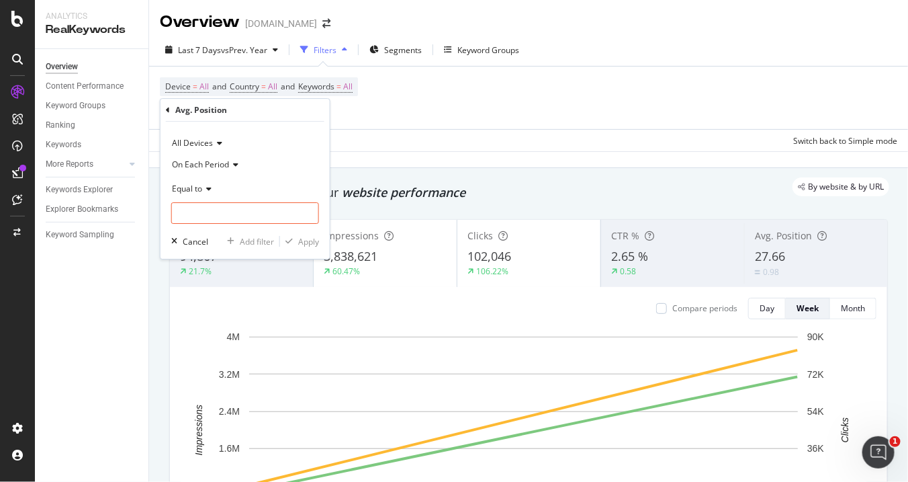
click at [208, 186] on icon at bounding box center [206, 189] width 9 height 8
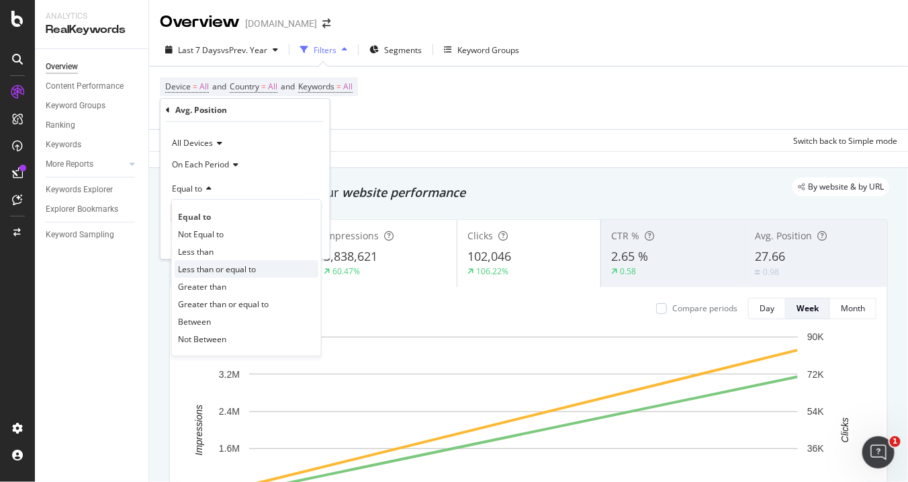
click at [220, 268] on span "Less than or equal to" at bounding box center [217, 268] width 78 height 11
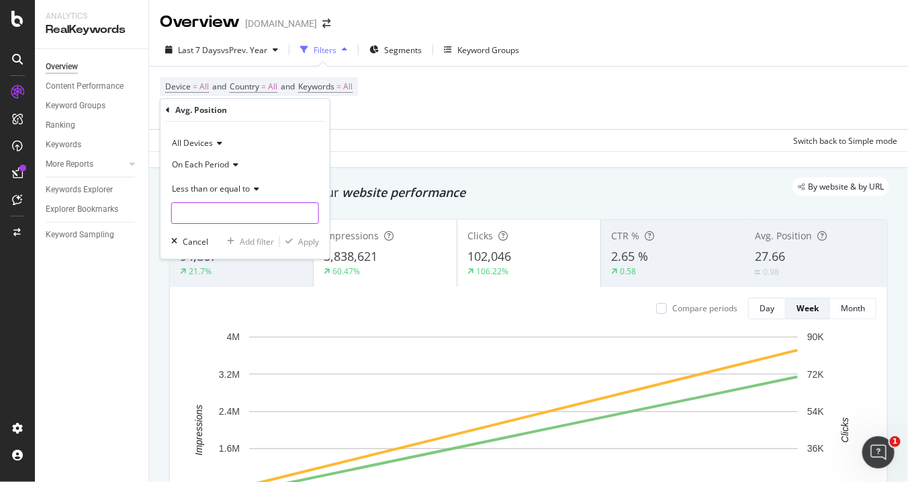
click at [226, 221] on input "number" at bounding box center [245, 213] width 148 height 22
type input "3"
click at [294, 238] on div "button" at bounding box center [289, 241] width 18 height 8
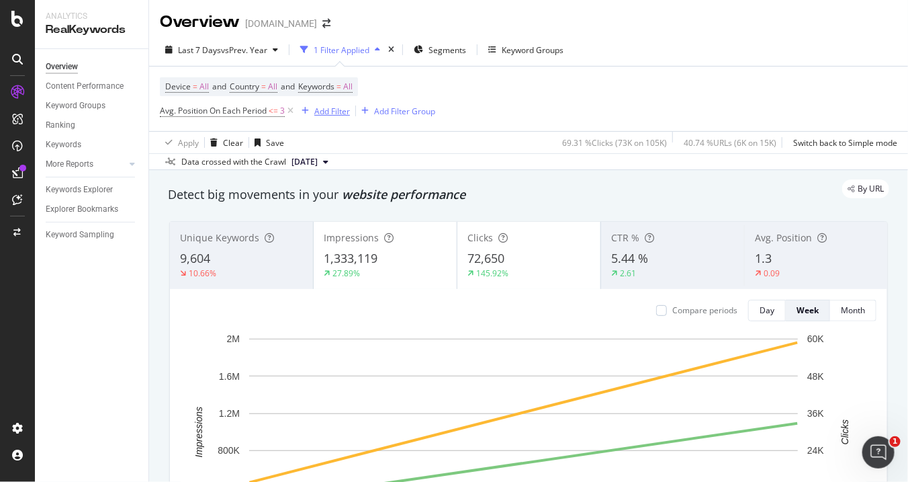
click at [345, 110] on div "Add Filter" at bounding box center [332, 110] width 36 height 11
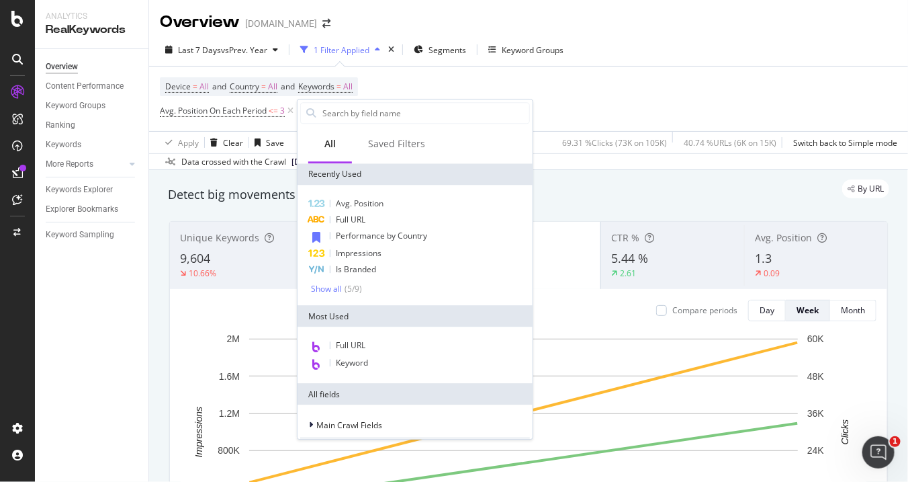
click at [682, 105] on div "Device = All and Country = All and Keywords = All Avg. Position On Each Period …" at bounding box center [529, 99] width 738 height 65
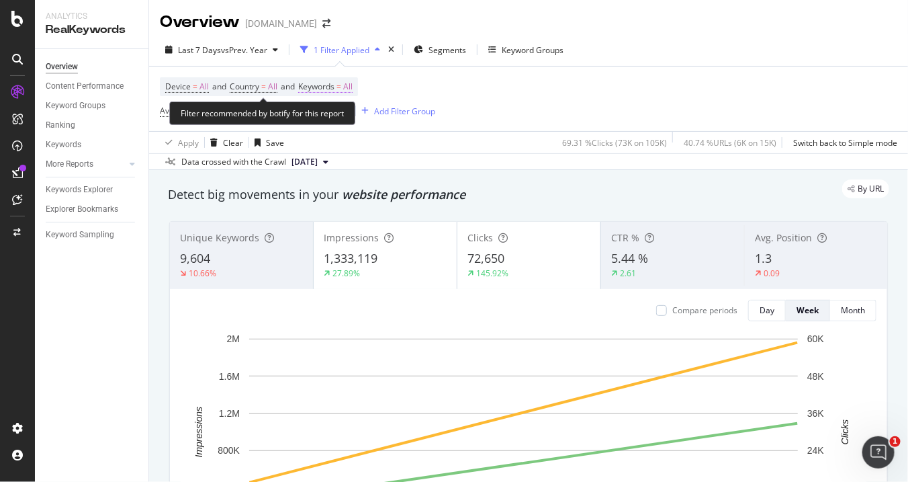
click at [325, 81] on span "Keywords" at bounding box center [316, 86] width 36 height 11
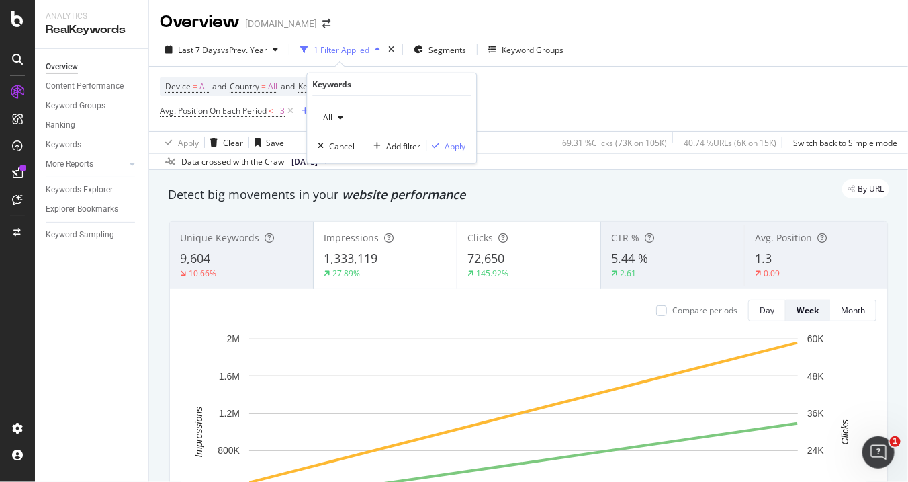
click at [320, 118] on span "All" at bounding box center [325, 117] width 15 height 11
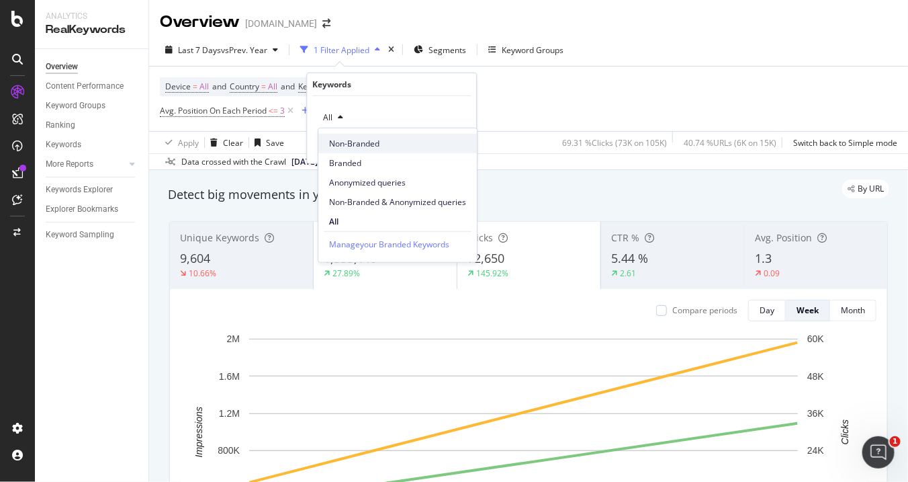
click at [364, 150] on div "Non-Branded" at bounding box center [398, 143] width 159 height 19
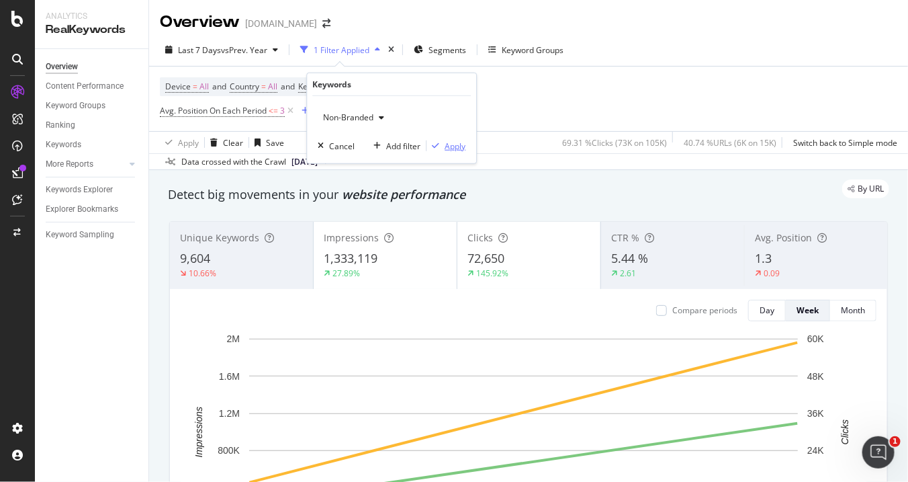
click at [443, 144] on div "button" at bounding box center [436, 146] width 18 height 8
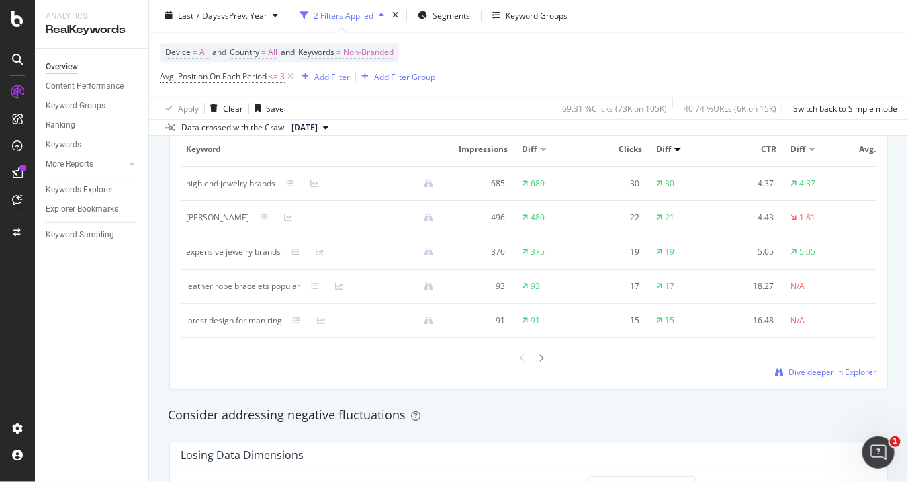
scroll to position [1194, 0]
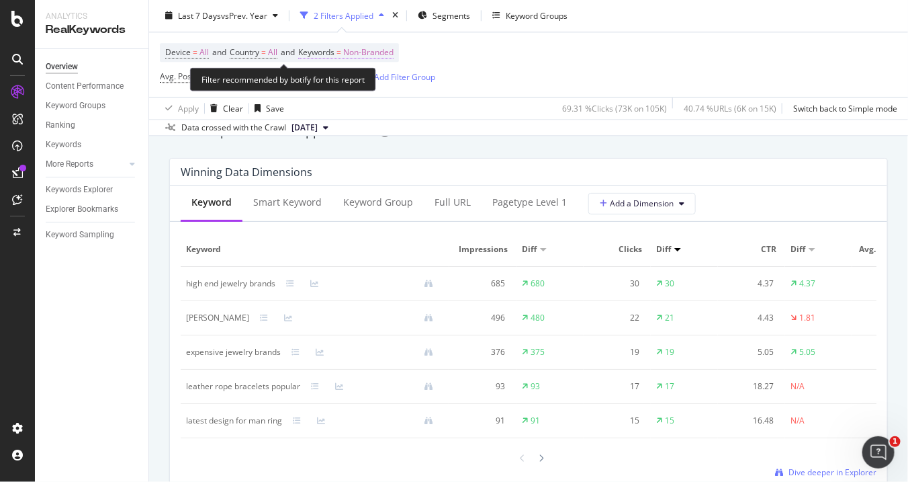
click at [355, 56] on span "Non-Branded" at bounding box center [368, 53] width 50 height 19
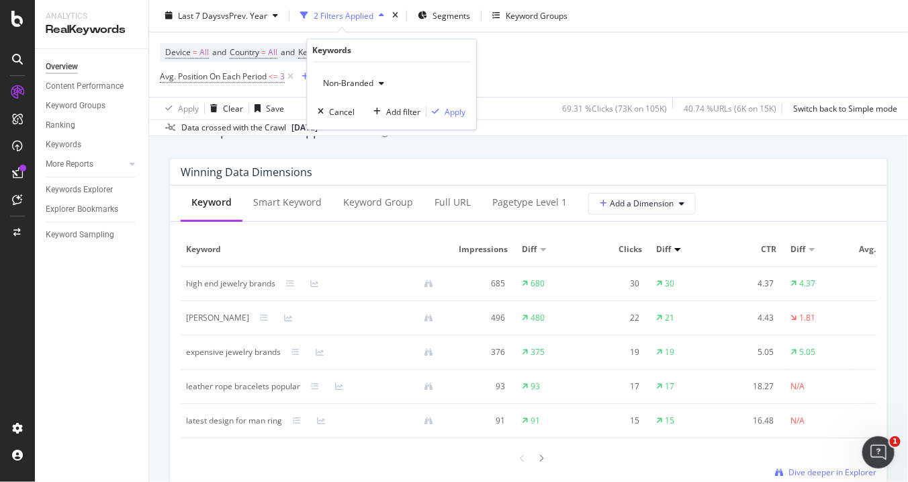
click at [353, 81] on span "Non-Branded" at bounding box center [346, 83] width 56 height 11
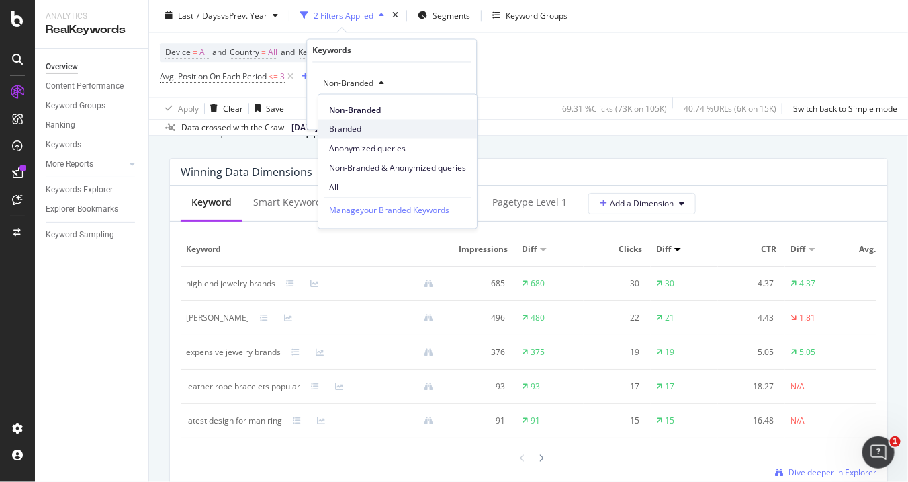
click at [366, 131] on span "Branded" at bounding box center [397, 129] width 137 height 12
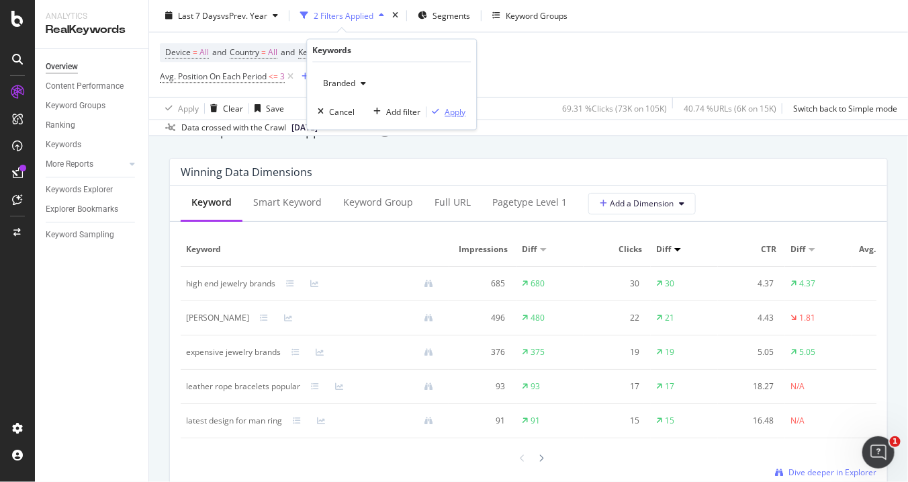
click at [448, 106] on div "Apply" at bounding box center [455, 111] width 21 height 11
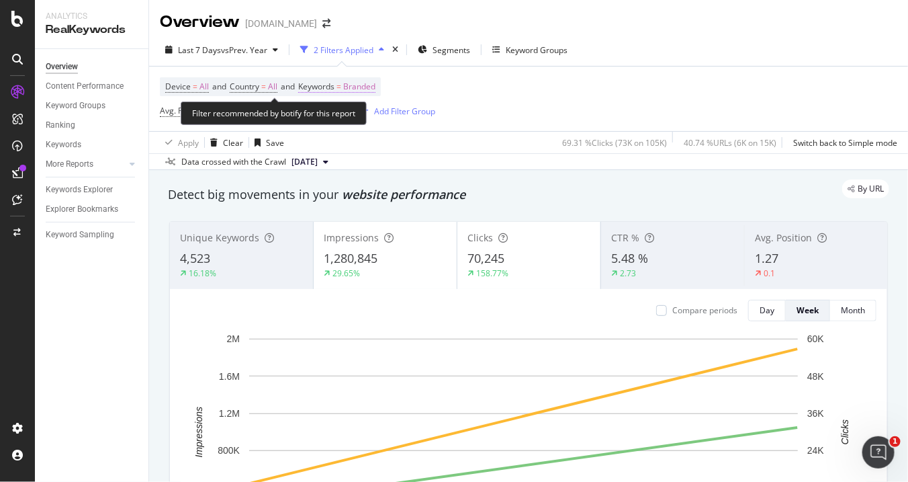
click at [376, 87] on span "Branded" at bounding box center [359, 86] width 32 height 19
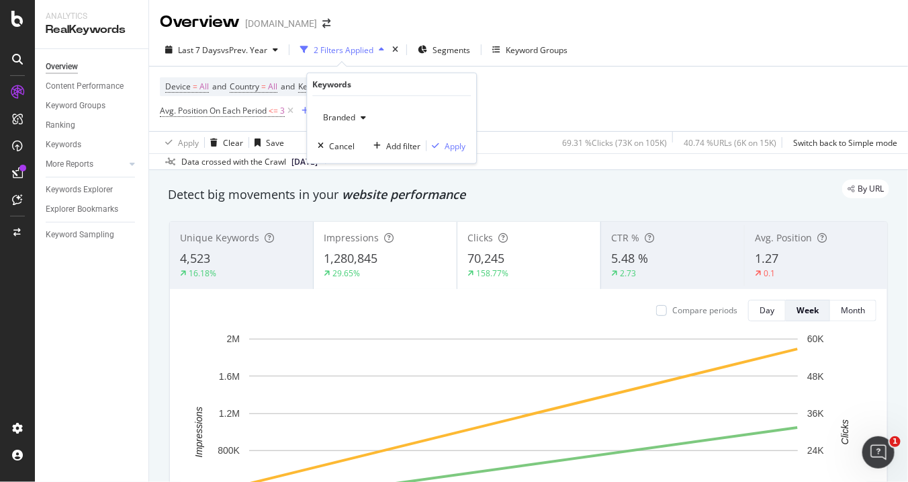
click at [363, 118] on icon "button" at bounding box center [363, 118] width 5 height 8
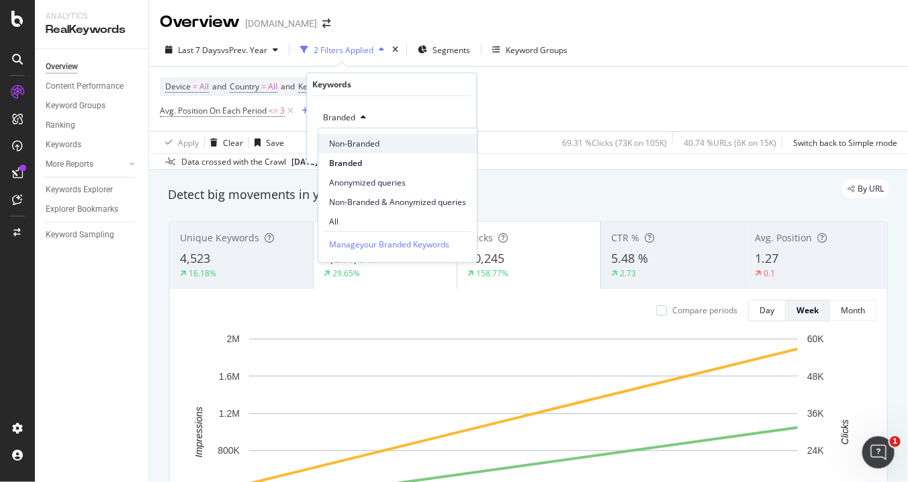
click at [361, 139] on span "Non-Branded" at bounding box center [397, 143] width 137 height 12
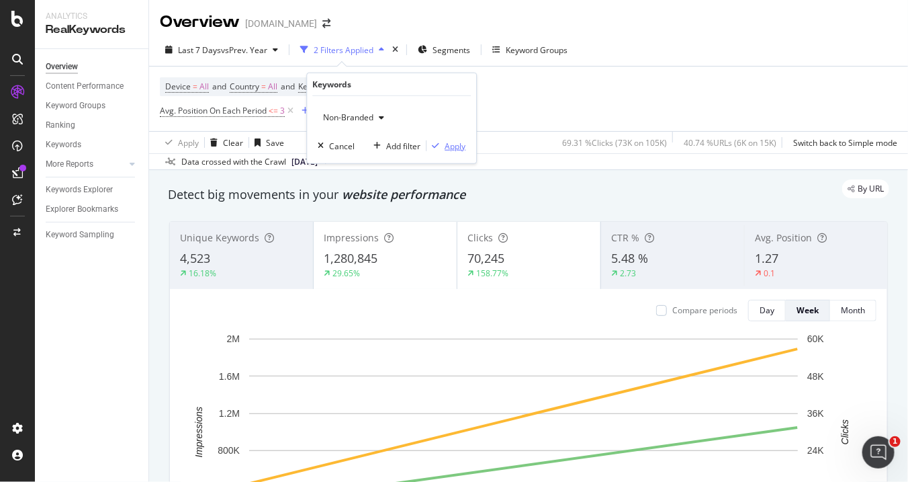
click at [458, 142] on div "Apply" at bounding box center [455, 145] width 21 height 11
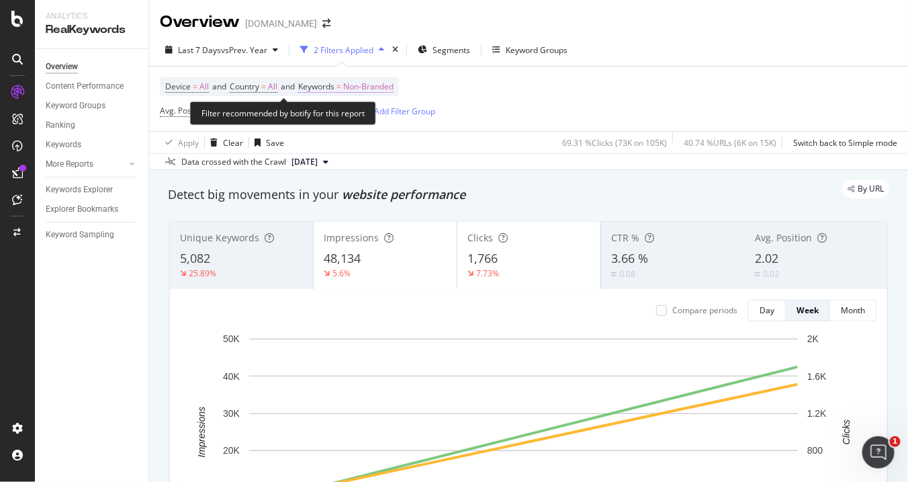
click at [394, 87] on span "Non-Branded" at bounding box center [368, 86] width 50 height 19
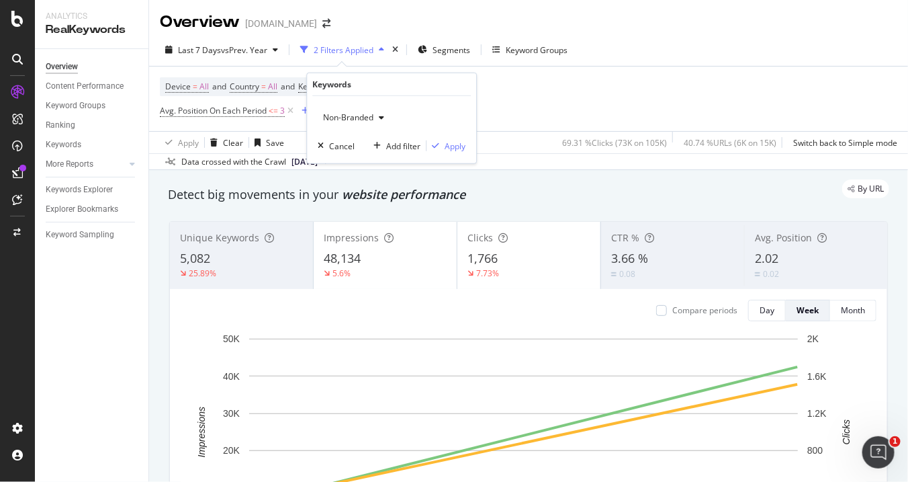
click at [375, 119] on div "button" at bounding box center [382, 118] width 16 height 8
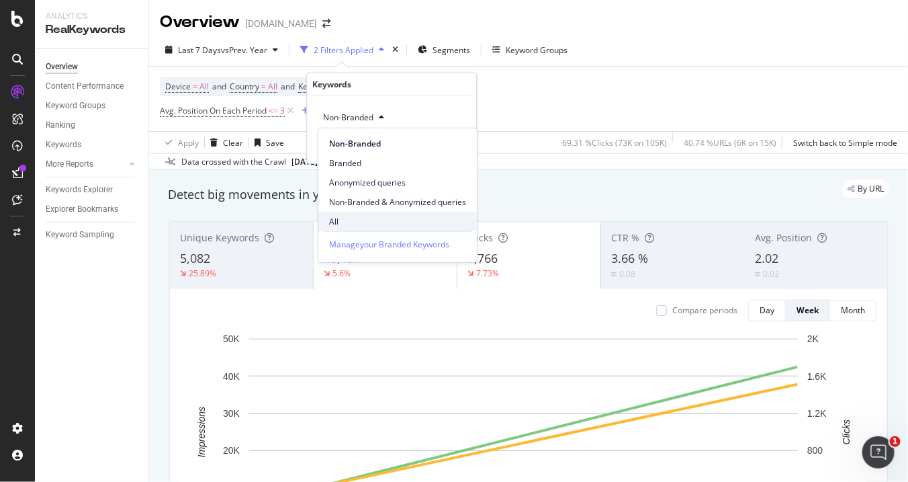
click at [374, 223] on span "All" at bounding box center [397, 221] width 137 height 12
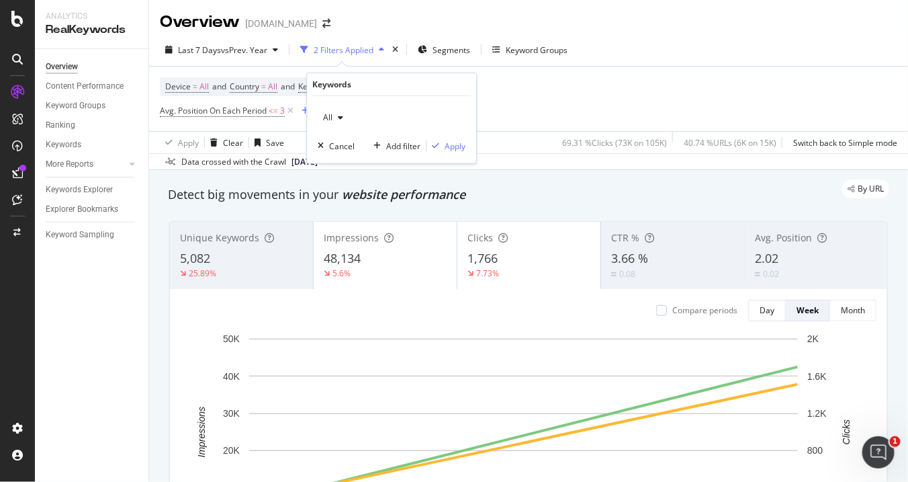
click at [458, 138] on div "All Cancel Add filter Apply" at bounding box center [391, 129] width 169 height 67
click at [456, 140] on div "Apply" at bounding box center [455, 145] width 21 height 11
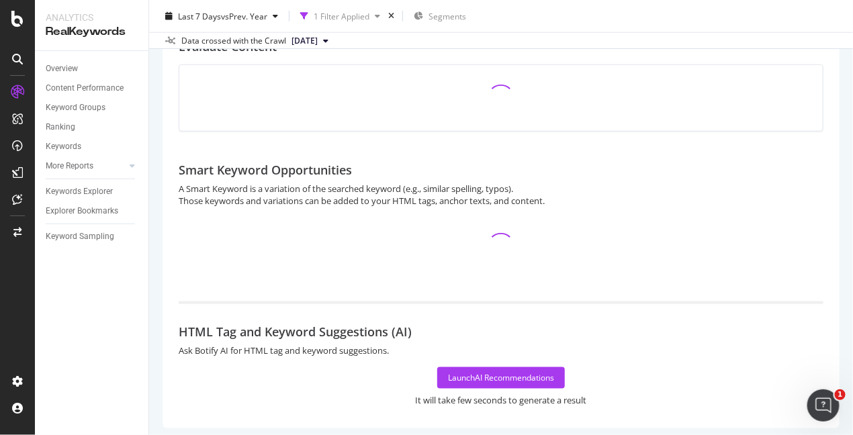
scroll to position [271, 0]
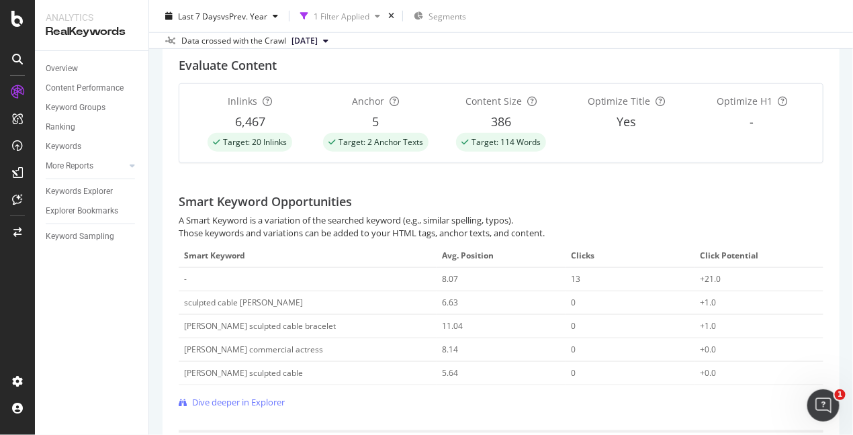
scroll to position [468, 0]
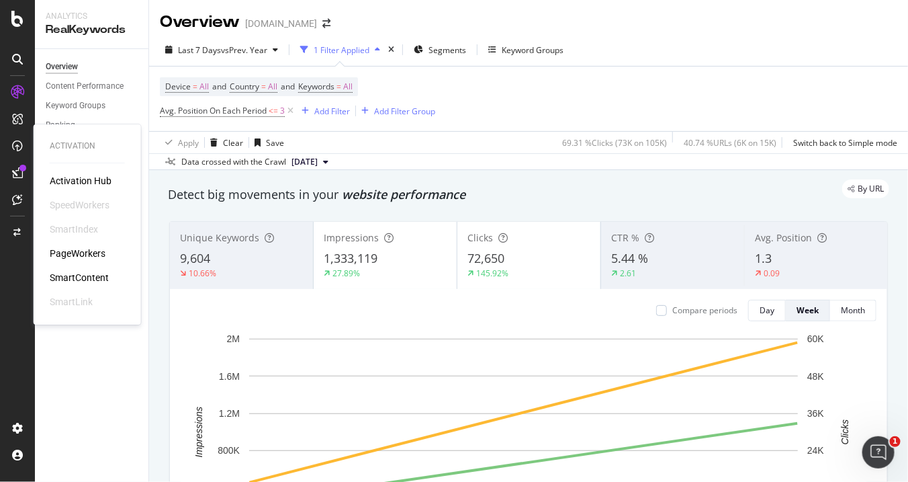
scroll to position [597, 0]
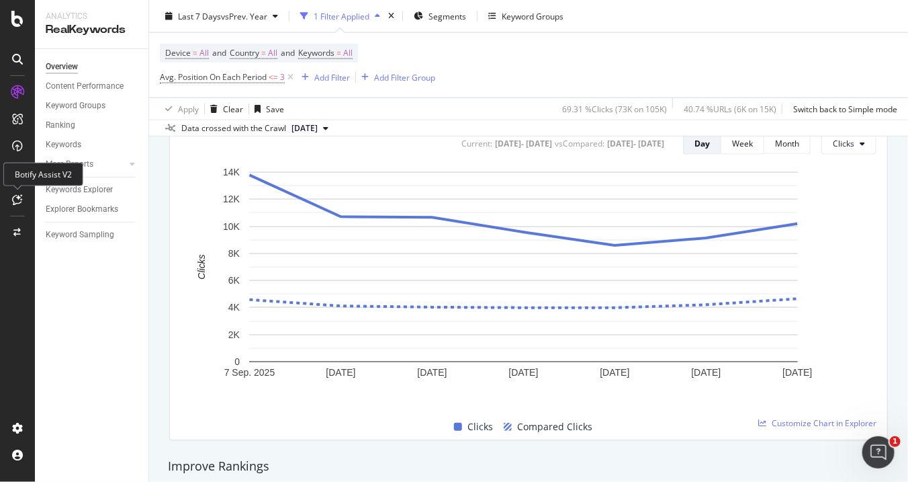
click at [16, 202] on icon at bounding box center [18, 199] width 10 height 11
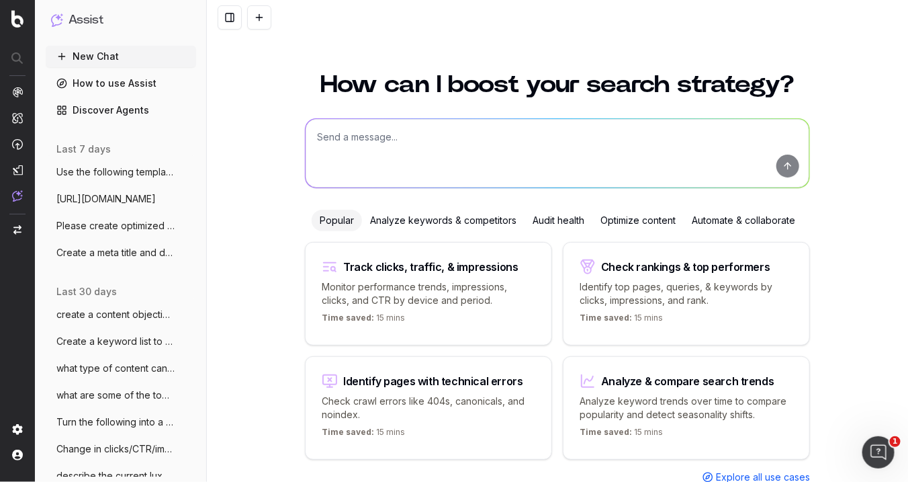
scroll to position [38, 0]
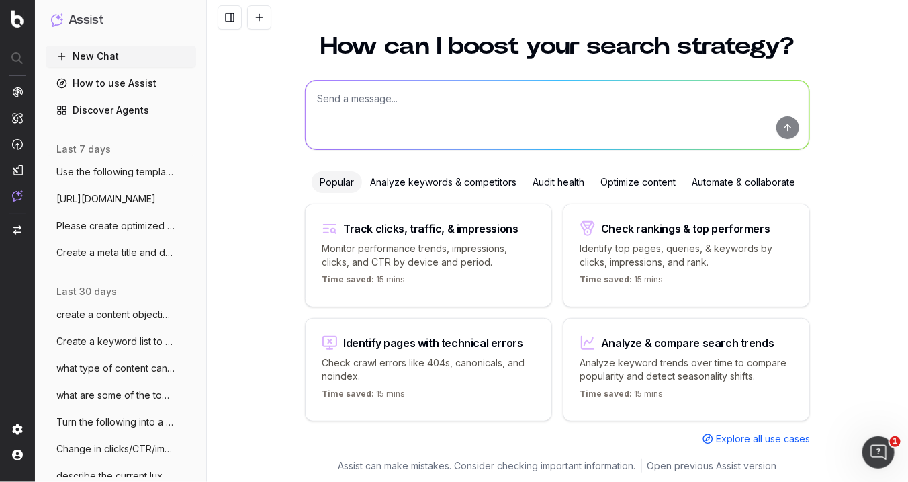
click at [139, 169] on span "Use the following template: SEO Summary" at bounding box center [115, 171] width 118 height 13
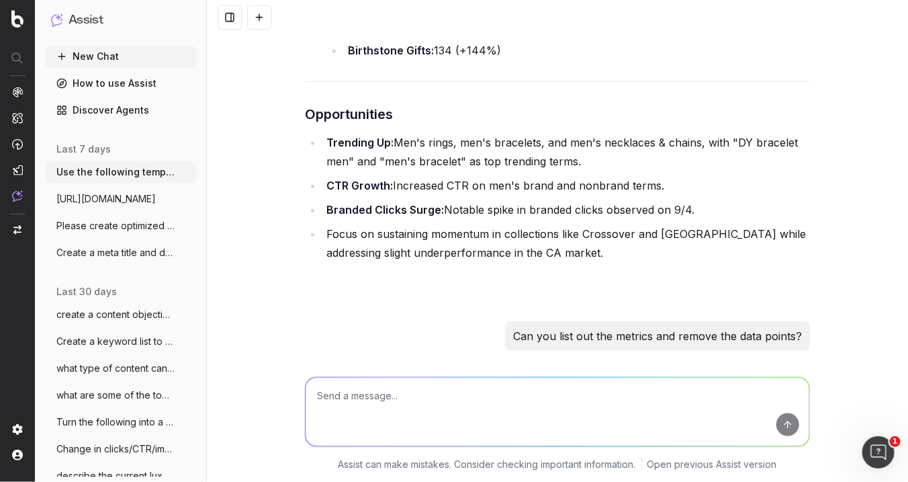
scroll to position [5707, 0]
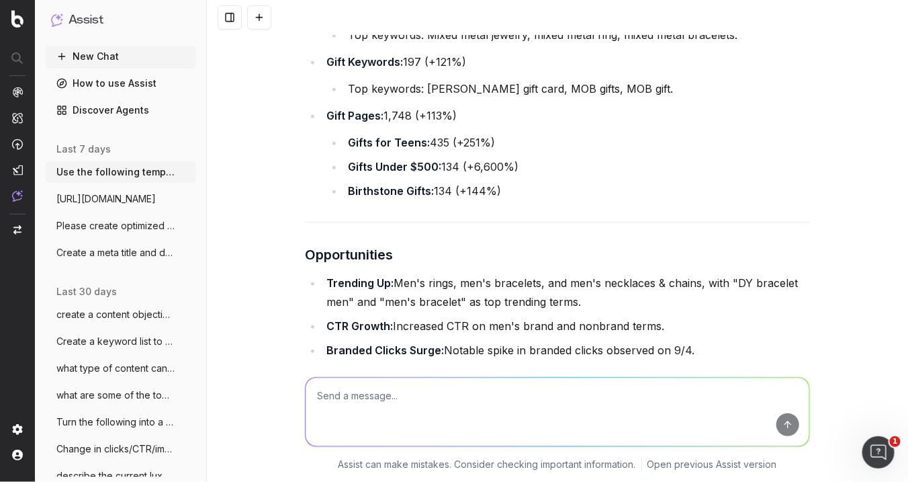
click at [347, 408] on textarea at bounding box center [558, 412] width 504 height 69
type textarea "Use the template for these metrics:"
type textarea "V"
paste textarea "Sep 7-14 SEO Metrics TY LY YoY Comments Total Clicks 102047 57812 77% "David Yu…"
type textarea "Sep 7-14 SEO Metrics TY LY YoY Comments Total Clicks 102047 57812 77% "David Yu…"
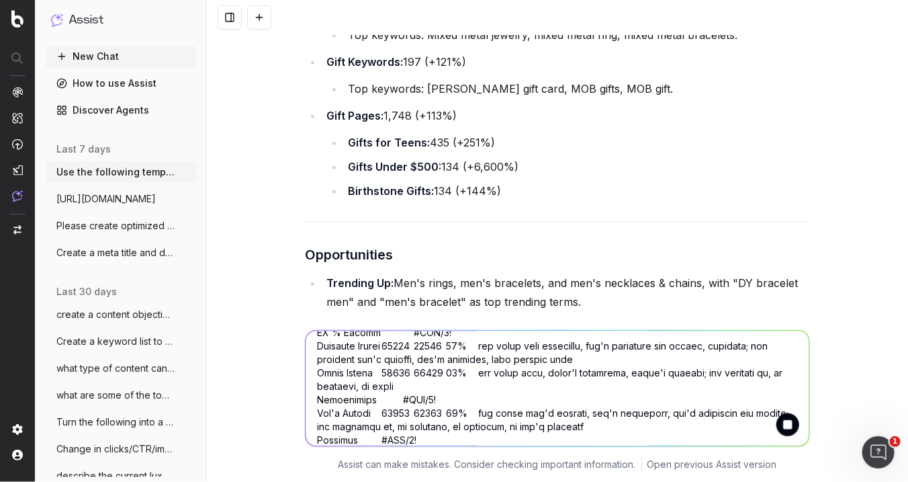
scroll to position [0, 0]
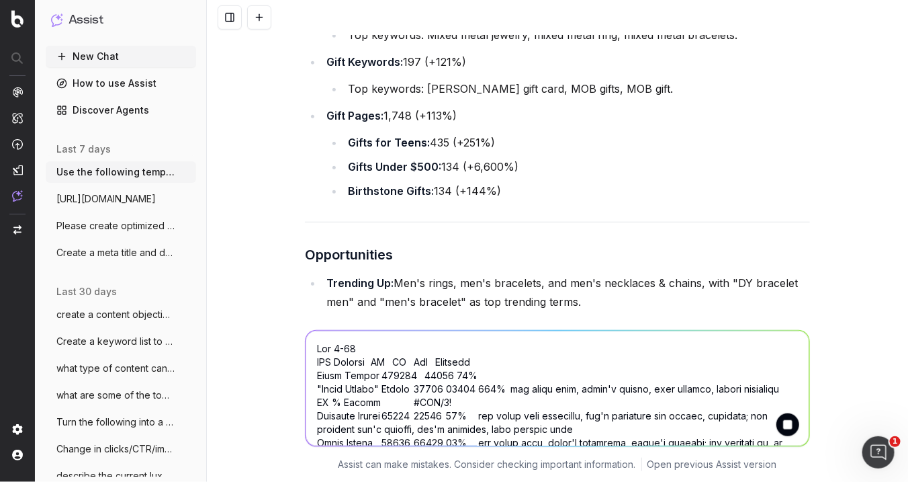
click at [311, 347] on textarea at bounding box center [558, 389] width 504 height 116
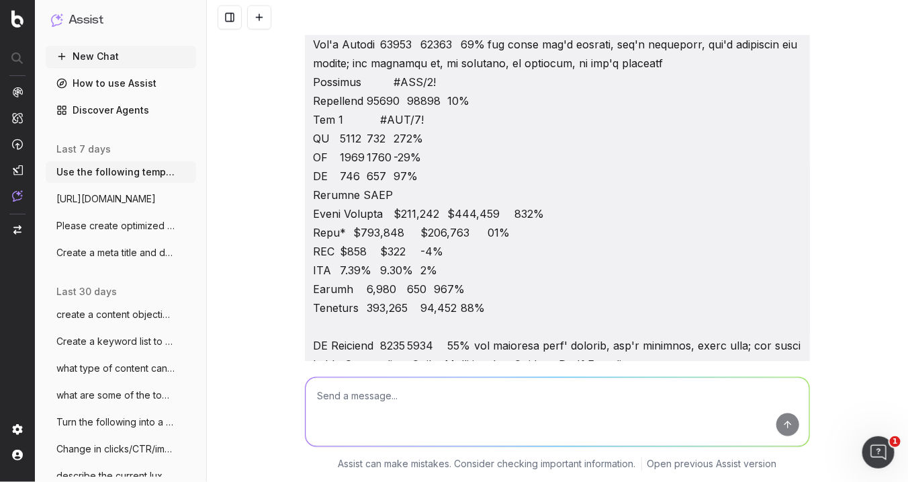
scroll to position [10169, 0]
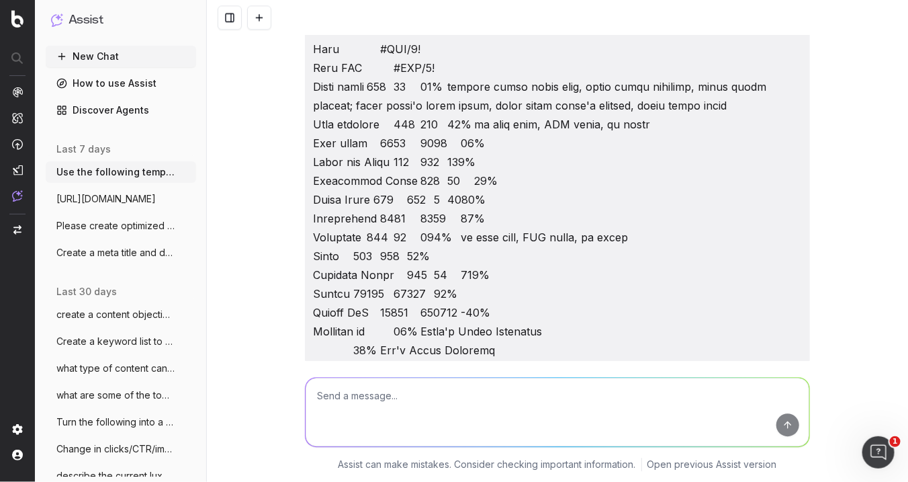
click at [493, 394] on textarea at bounding box center [558, 412] width 504 height 69
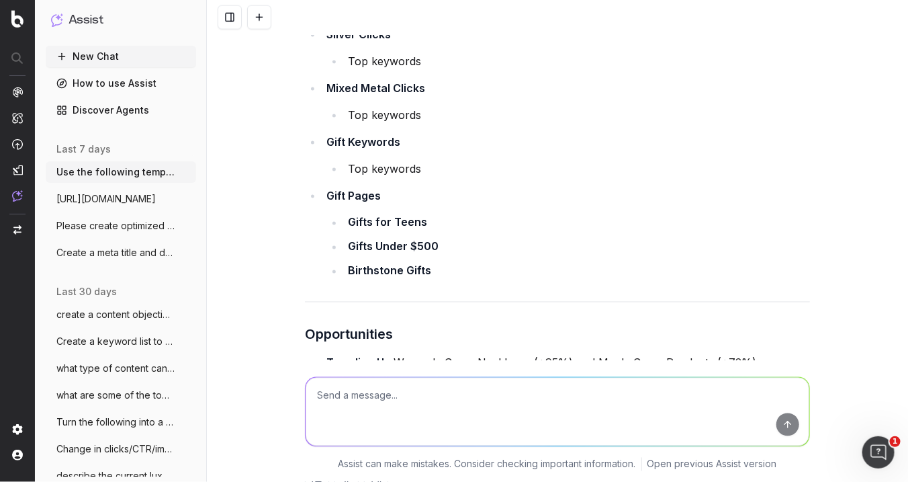
scroll to position [11677, 0]
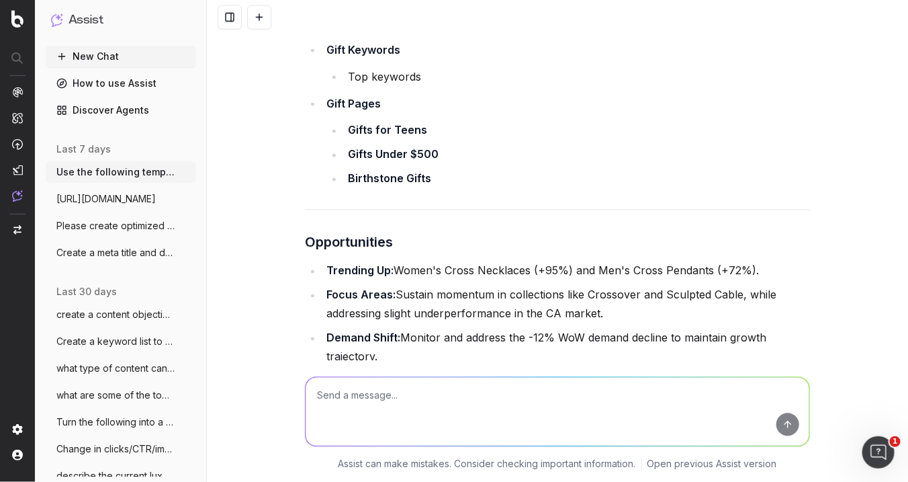
click at [404, 412] on textarea at bounding box center [558, 412] width 504 height 69
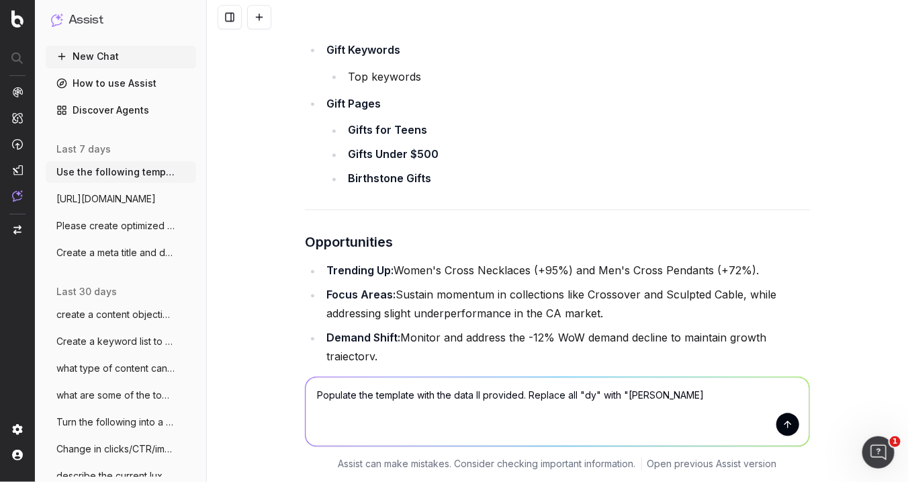
type textarea "Populate the template with the data II provided. Replace all "dy" with "David Y…"
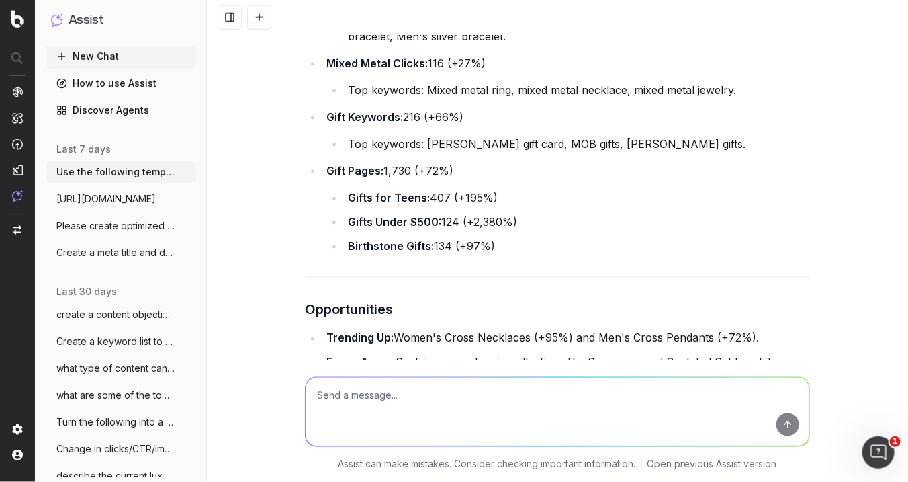
scroll to position [13367, 0]
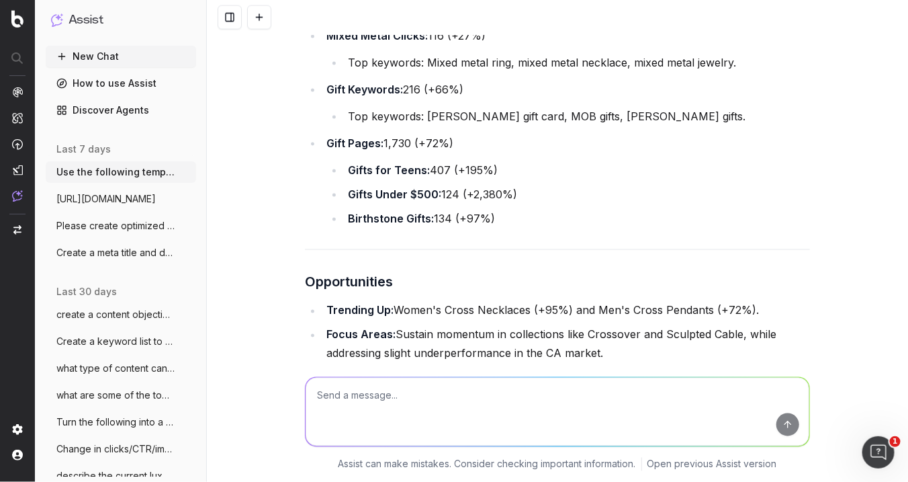
click at [314, 419] on button at bounding box center [317, 431] width 24 height 24
click at [375, 408] on textarea at bounding box center [558, 412] width 504 height 69
